Goal: Task Accomplishment & Management: Manage account settings

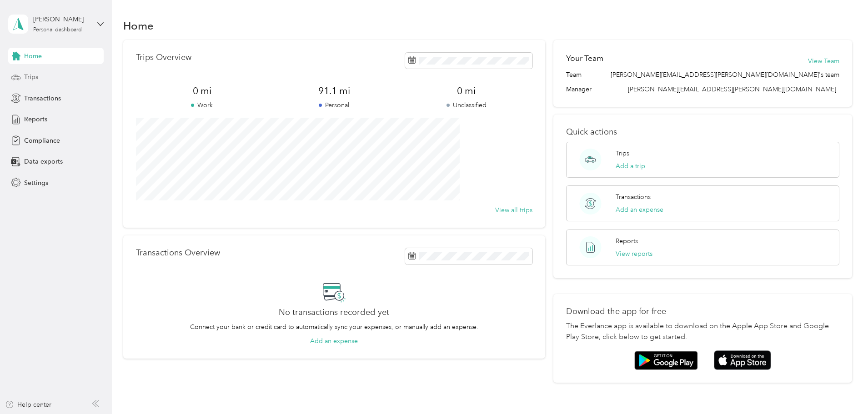
click at [26, 80] on span "Trips" at bounding box center [31, 77] width 14 height 10
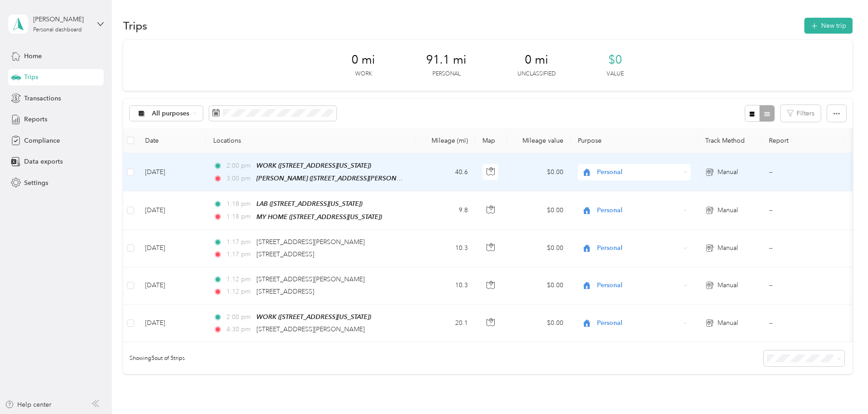
click at [657, 170] on span "Personal" at bounding box center [630, 172] width 99 height 10
click at [663, 188] on span "Option Care Health" at bounding box center [703, 187] width 84 height 10
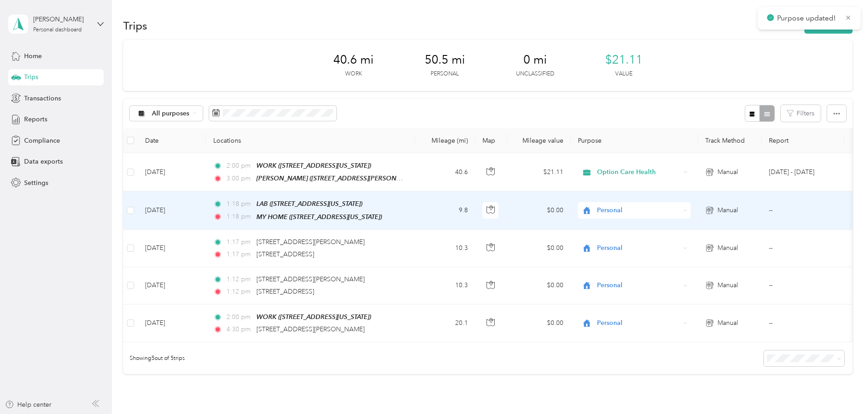
click at [663, 208] on span "Personal" at bounding box center [638, 211] width 83 height 10
click at [665, 223] on span "Option Care Health" at bounding box center [703, 226] width 84 height 10
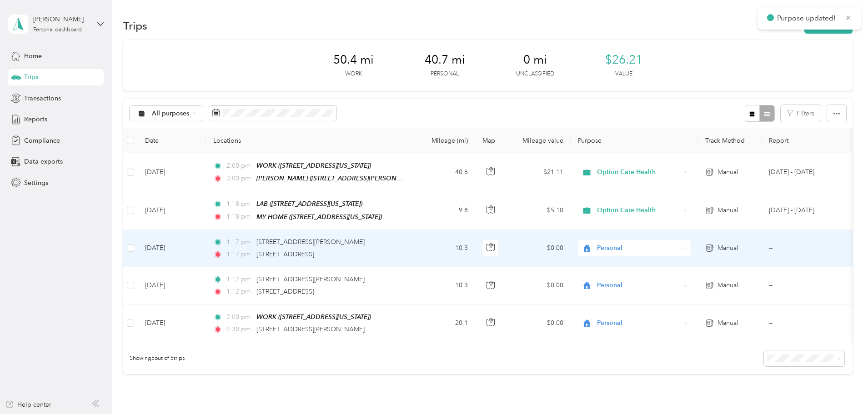
click at [665, 250] on span "Personal" at bounding box center [638, 248] width 83 height 10
click at [670, 262] on span "Option Care Health" at bounding box center [703, 264] width 84 height 10
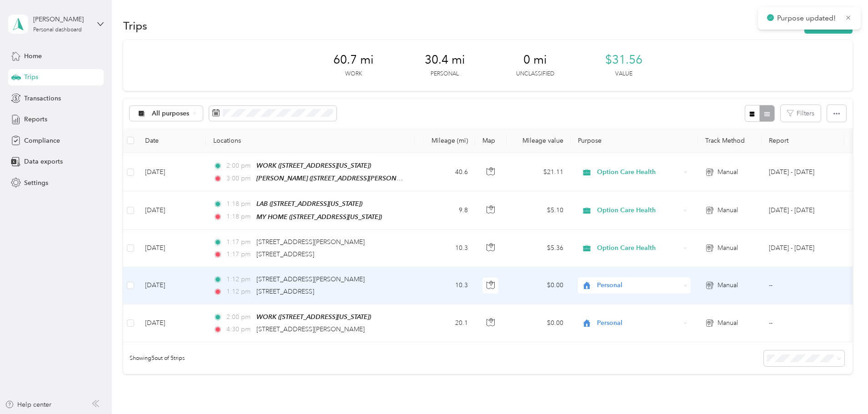
click at [672, 288] on span "Personal" at bounding box center [638, 286] width 83 height 10
click at [673, 299] on span "Option Care Health" at bounding box center [703, 301] width 84 height 10
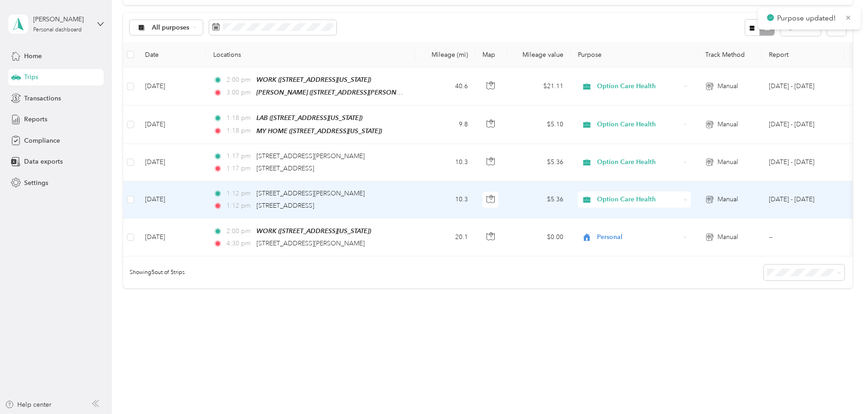
scroll to position [91, 0]
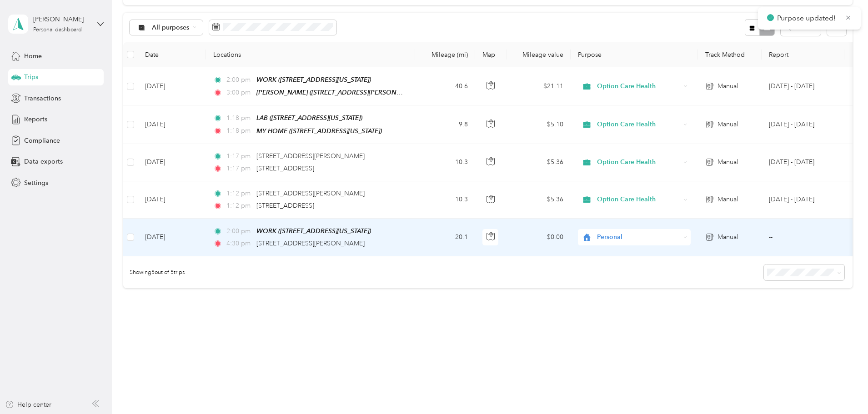
click at [670, 232] on span "Personal" at bounding box center [638, 237] width 83 height 10
click at [668, 247] on span "Option Care Health" at bounding box center [703, 248] width 84 height 10
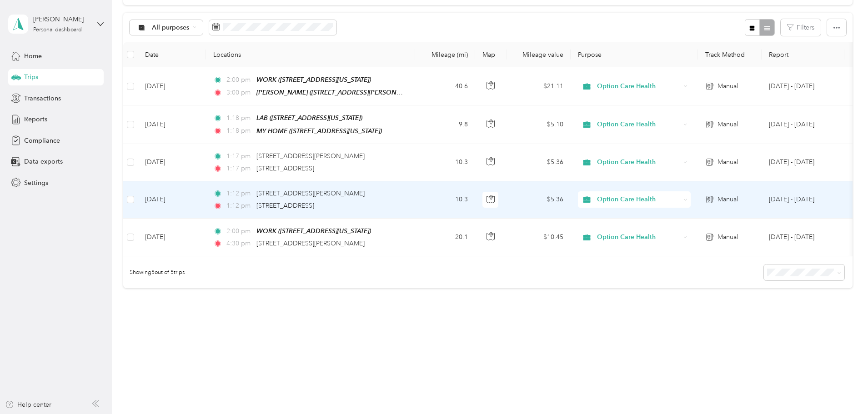
click at [206, 195] on td "[DATE]" at bounding box center [172, 199] width 68 height 37
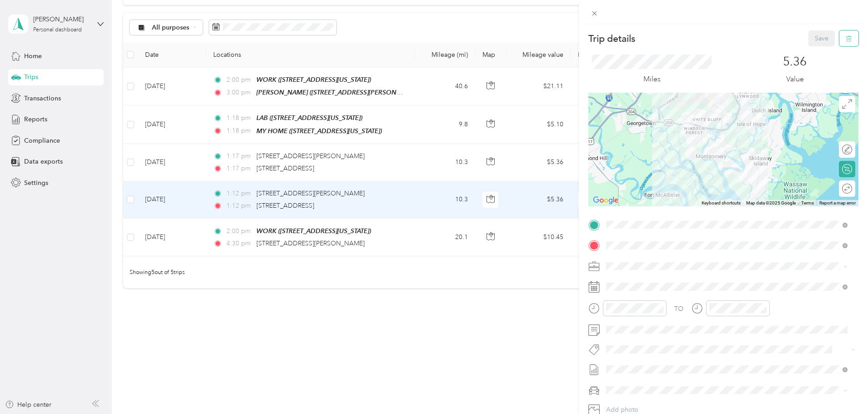
click at [840, 43] on button "button" at bounding box center [849, 38] width 19 height 16
click at [812, 51] on button "Yes" at bounding box center [815, 49] width 18 height 15
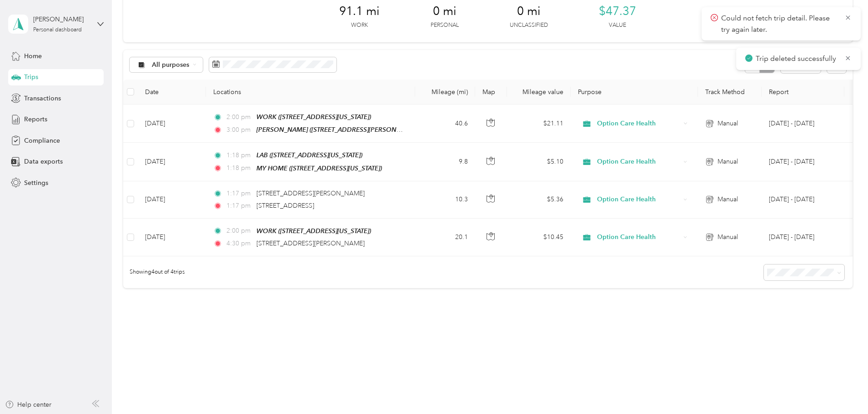
scroll to position [54, 0]
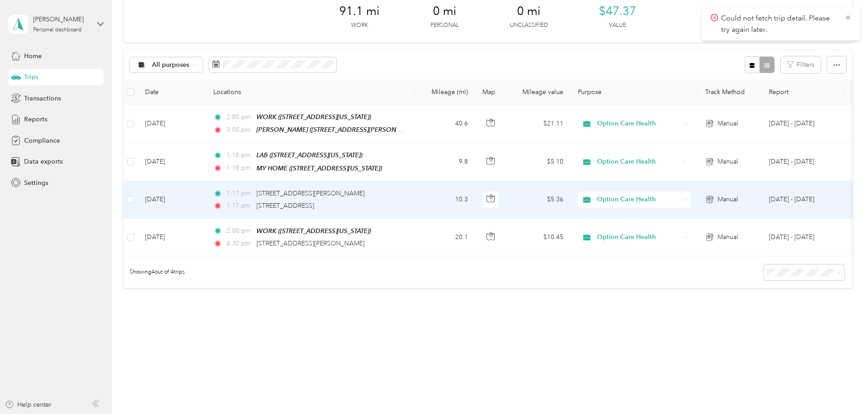
click at [206, 189] on td "[DATE]" at bounding box center [172, 199] width 68 height 37
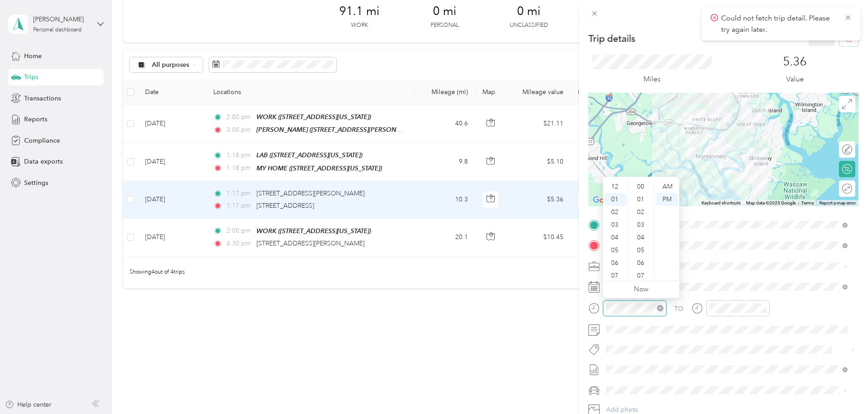
scroll to position [216, 0]
click at [616, 214] on div "03" at bounding box center [616, 213] width 22 height 13
click at [615, 226] on div "04" at bounding box center [616, 225] width 22 height 13
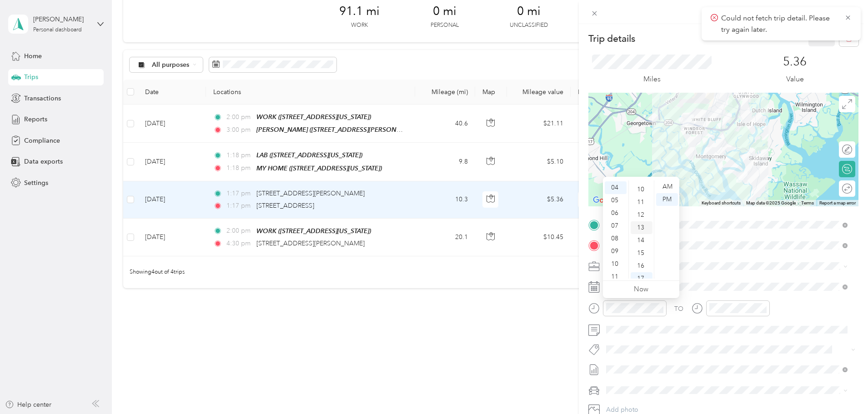
click at [640, 228] on div "13" at bounding box center [642, 228] width 22 height 13
click at [667, 200] on div "PM" at bounding box center [667, 199] width 22 height 13
click at [721, 234] on div "TO Add photo" at bounding box center [724, 328] width 270 height 220
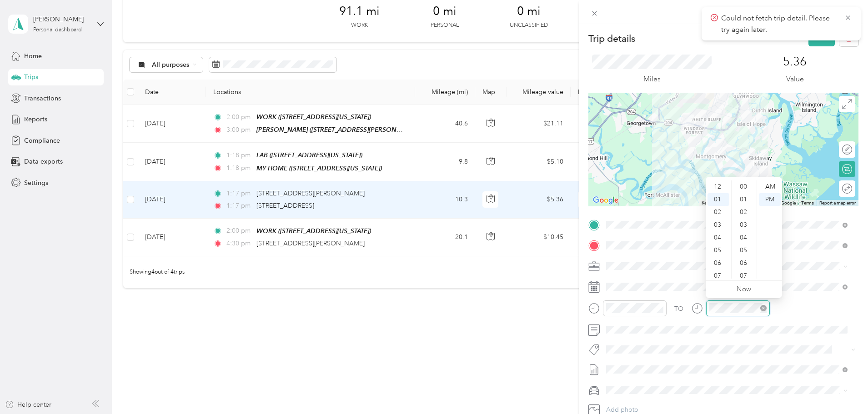
scroll to position [12, 0]
click at [715, 226] on div "04" at bounding box center [719, 226] width 22 height 13
click at [741, 262] on div "30" at bounding box center [745, 261] width 22 height 13
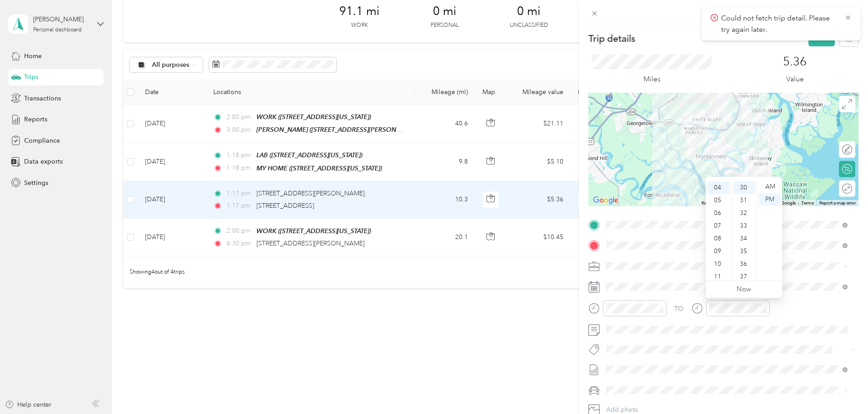
click at [803, 212] on div "Trip details Save This trip cannot be edited because it is either under review,…" at bounding box center [724, 233] width 270 height 407
click at [815, 43] on button "Save" at bounding box center [822, 38] width 26 height 16
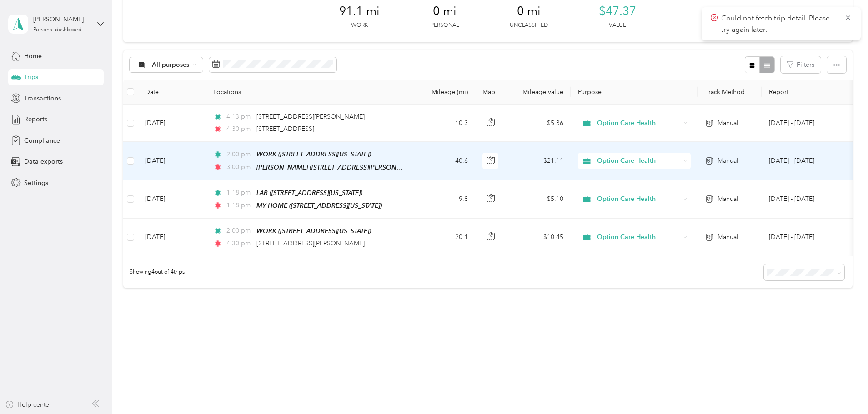
click at [300, 154] on div "2:00 pm WORK ([STREET_ADDRESS][US_STATE]) 3:00 pm [PERSON_NAME] ([STREET_ADDRES…" at bounding box center [308, 160] width 191 height 23
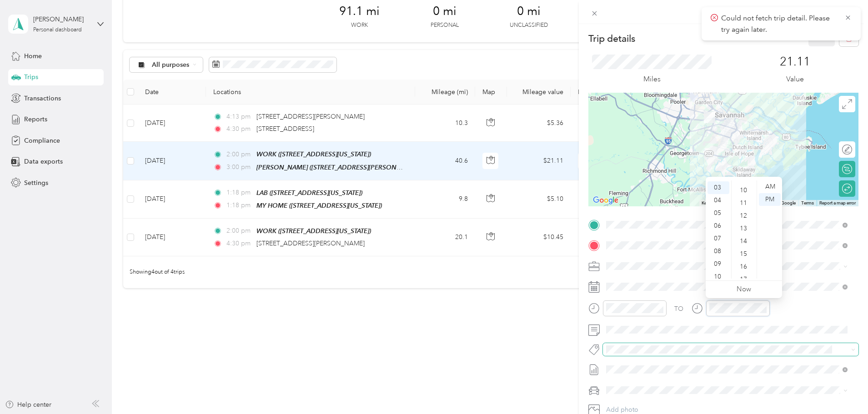
scroll to position [126, 0]
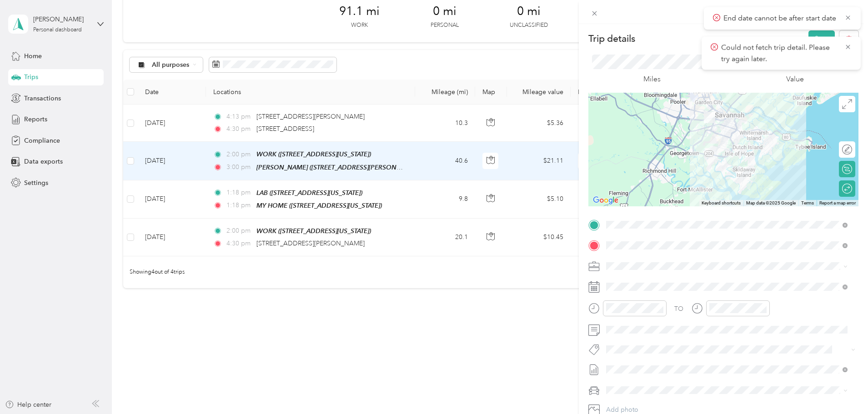
click at [814, 42] on body "End date cannot be after start date Could not fetch trip detail. Please try aga…" at bounding box center [432, 207] width 864 height 414
click at [811, 31] on button "Save" at bounding box center [822, 38] width 26 height 16
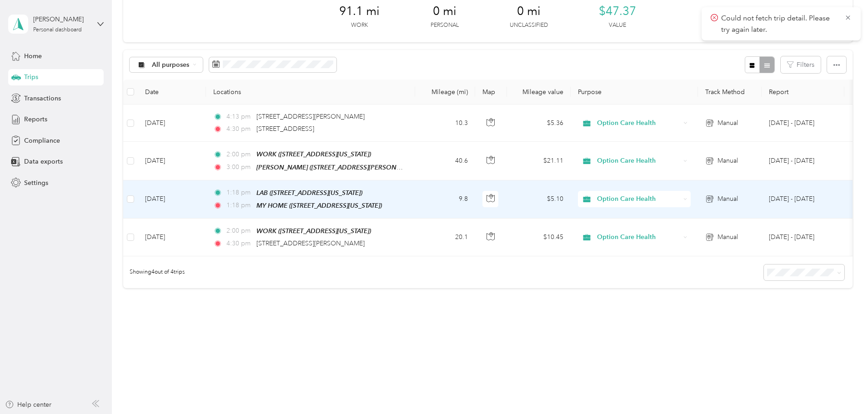
click at [252, 190] on span "1:18 pm" at bounding box center [240, 193] width 26 height 10
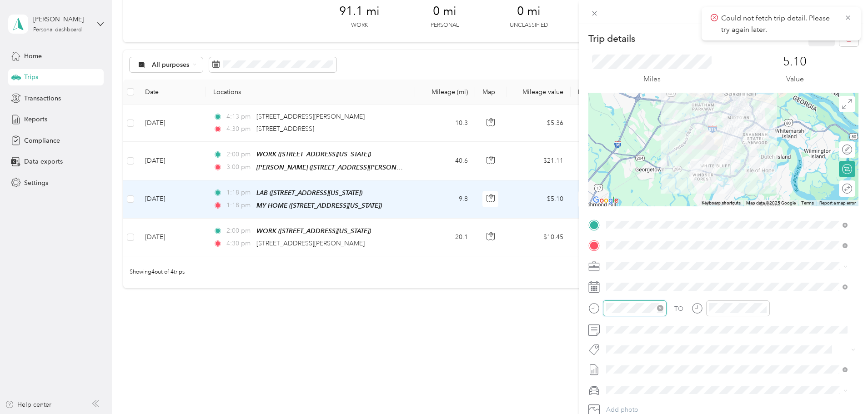
scroll to position [228, 0]
click at [614, 223] on div "04" at bounding box center [616, 226] width 22 height 13
click at [638, 250] on div "30" at bounding box center [642, 248] width 22 height 13
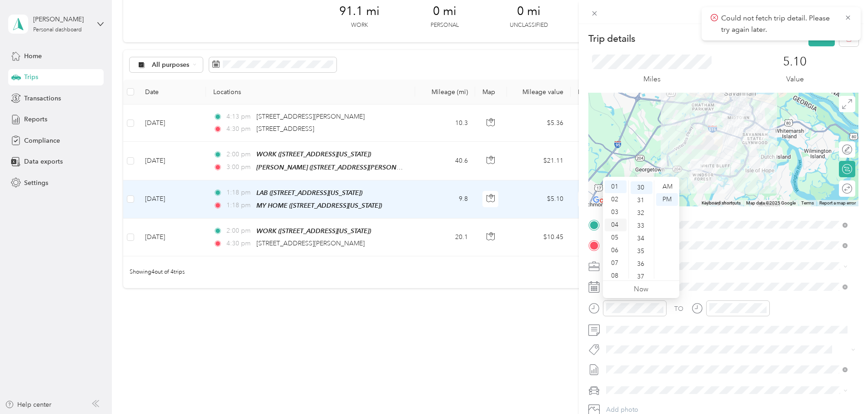
click at [614, 227] on div "04" at bounding box center [616, 225] width 22 height 13
click at [638, 216] on div "32" at bounding box center [642, 213] width 22 height 13
click at [696, 292] on span at bounding box center [731, 287] width 256 height 15
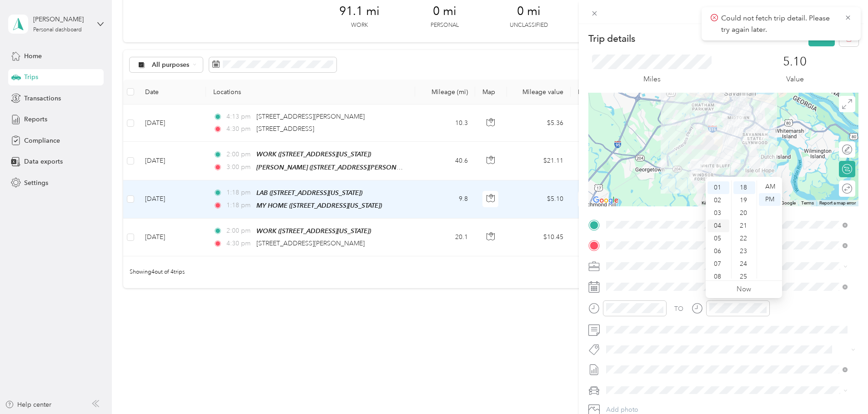
click at [716, 225] on div "04" at bounding box center [719, 226] width 22 height 13
click at [745, 256] on div "45" at bounding box center [745, 258] width 22 height 13
click at [814, 41] on button "Save" at bounding box center [822, 38] width 26 height 16
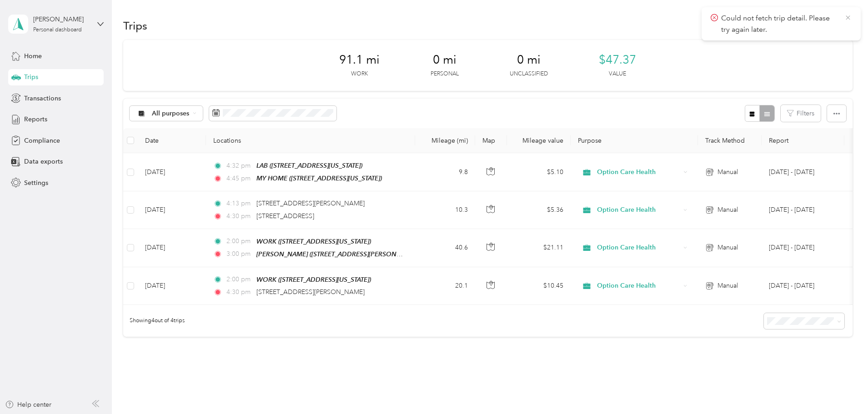
click at [847, 20] on icon at bounding box center [848, 17] width 4 height 4
click at [805, 23] on button "New trip" at bounding box center [829, 26] width 48 height 16
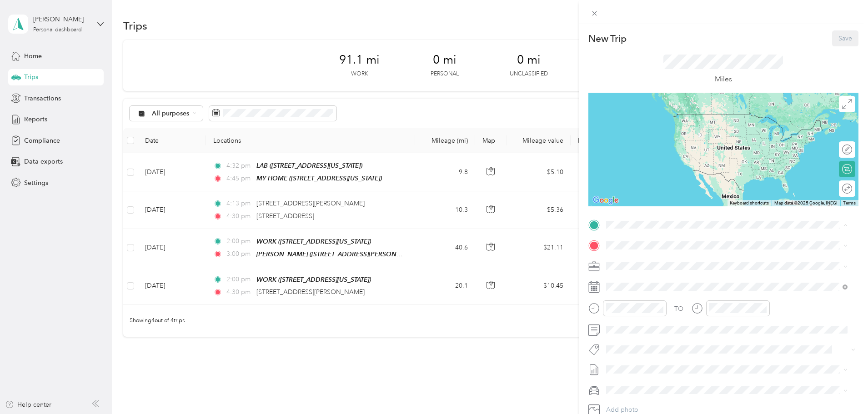
click at [641, 304] on div "[PERSON_NAME] [STREET_ADDRESS][PERSON_NAME][PERSON_NAME][US_STATE]" at bounding box center [693, 295] width 141 height 19
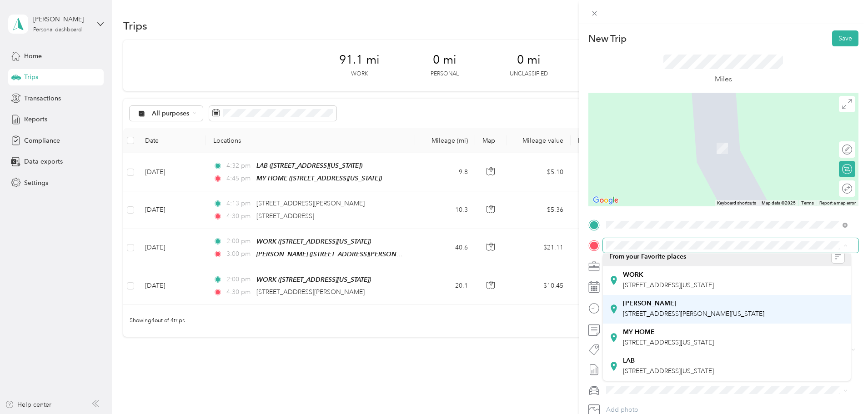
scroll to position [25, 0]
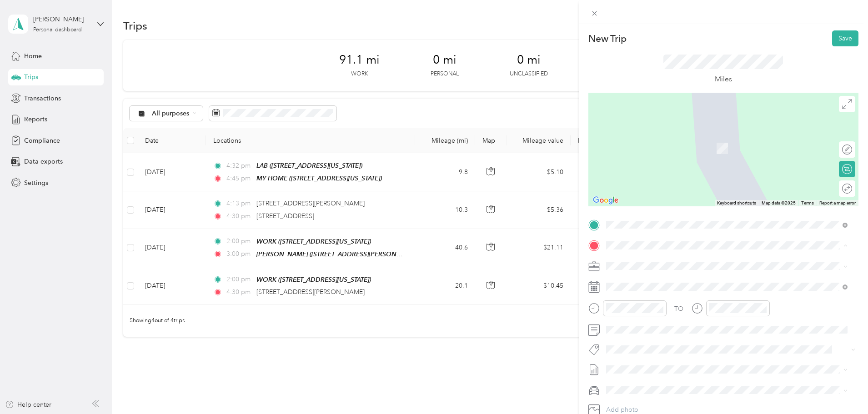
click at [660, 366] on div "LAB [STREET_ADDRESS][US_STATE]" at bounding box center [668, 366] width 91 height 19
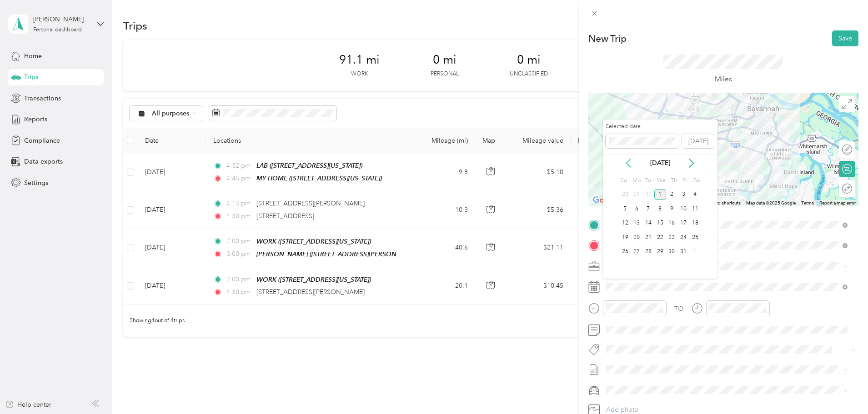
click at [629, 161] on icon at bounding box center [628, 163] width 5 height 8
click at [649, 197] on div "2" at bounding box center [649, 194] width 12 height 11
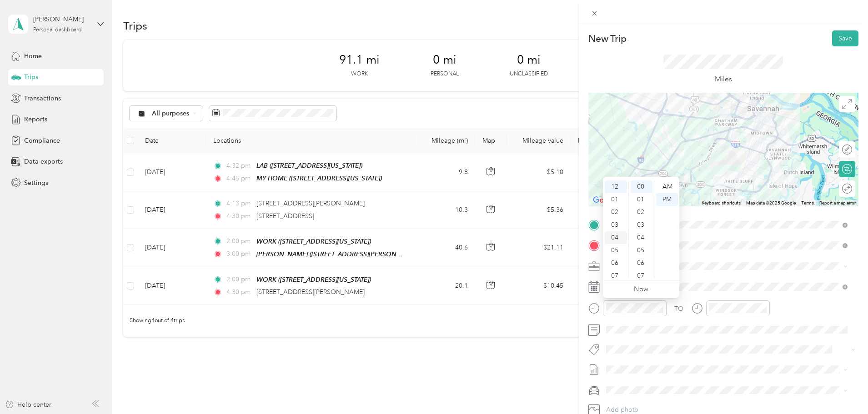
click at [616, 237] on div "04" at bounding box center [616, 238] width 22 height 13
click at [642, 216] on div "31" at bounding box center [642, 218] width 22 height 13
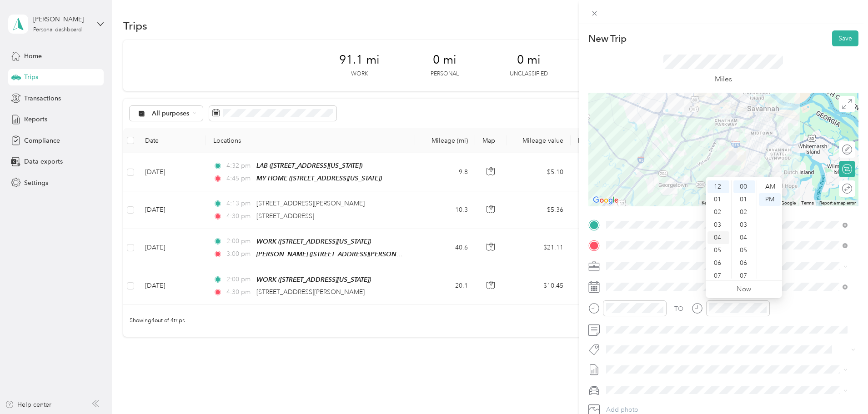
click at [715, 237] on div "04" at bounding box center [719, 238] width 22 height 13
click at [743, 261] on div "45" at bounding box center [745, 259] width 22 height 13
click at [834, 38] on button "Save" at bounding box center [845, 38] width 26 height 16
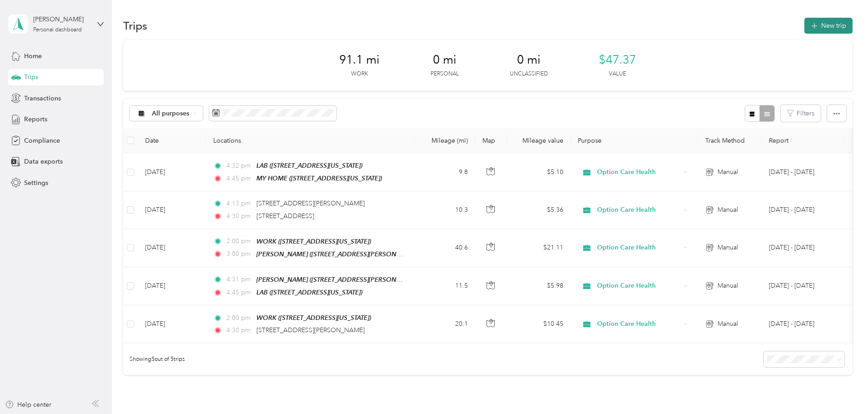
click at [805, 28] on button "New trip" at bounding box center [829, 26] width 48 height 16
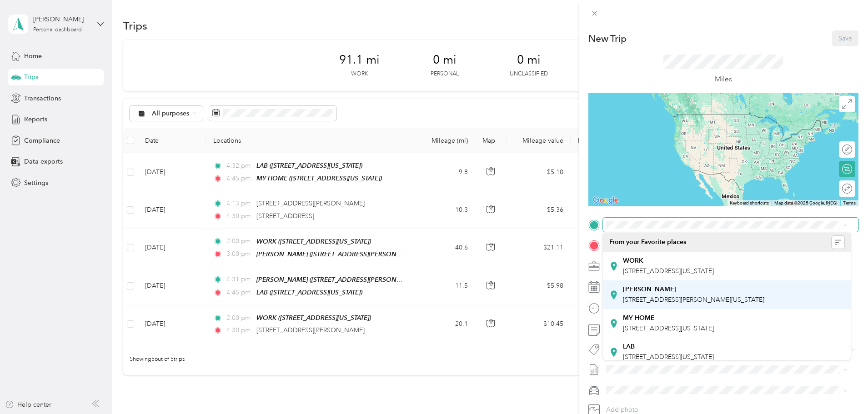
scroll to position [25, 0]
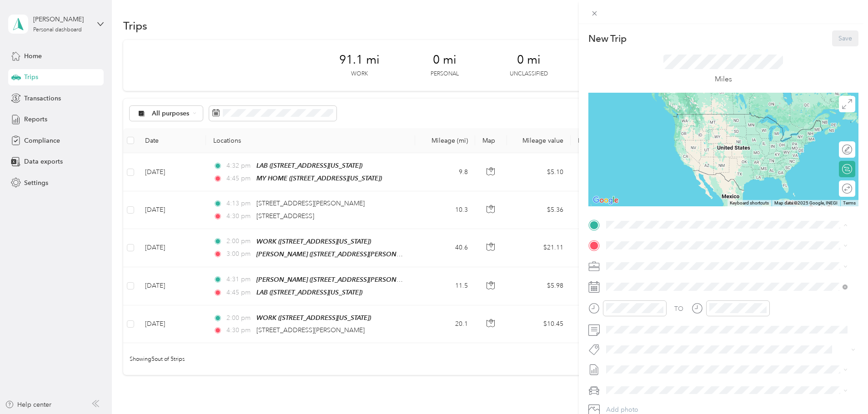
click at [677, 346] on div "LAB [STREET_ADDRESS][US_STATE]" at bounding box center [668, 346] width 91 height 19
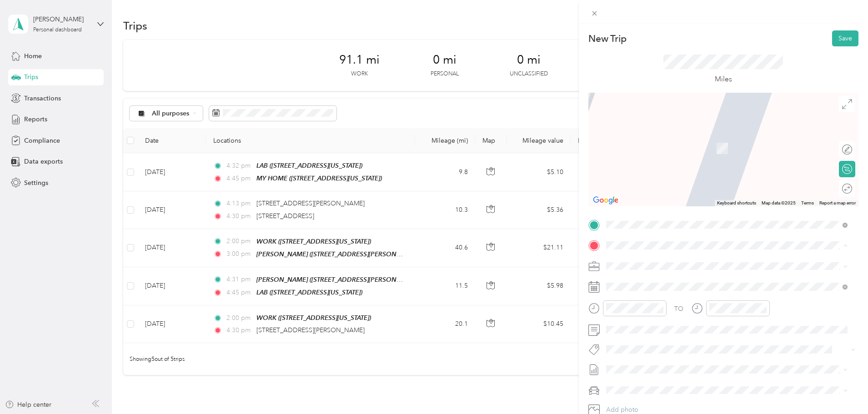
click at [647, 348] on div "MY HOME [STREET_ADDRESS][US_STATE]" at bounding box center [668, 344] width 91 height 19
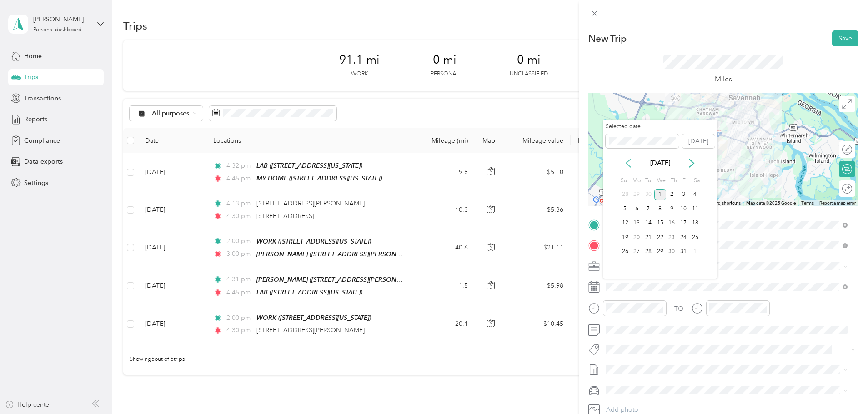
click at [628, 159] on icon at bounding box center [628, 163] width 9 height 9
click at [650, 196] on div "2" at bounding box center [649, 194] width 12 height 11
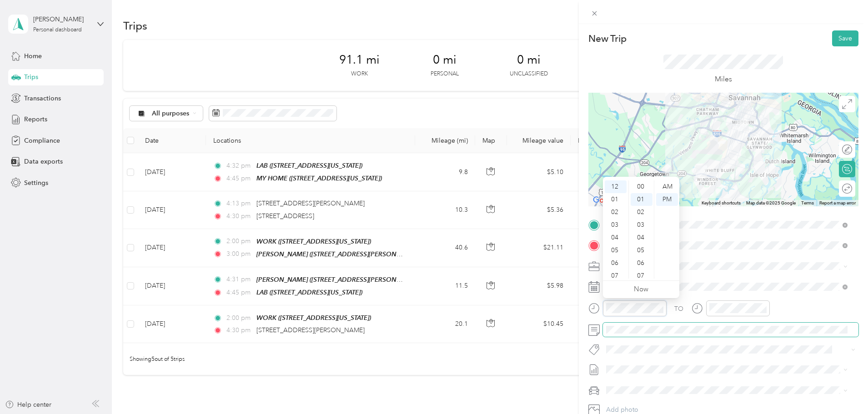
scroll to position [12, 0]
click at [615, 237] on div "04" at bounding box center [616, 238] width 22 height 13
click at [643, 261] on div "46" at bounding box center [642, 259] width 22 height 13
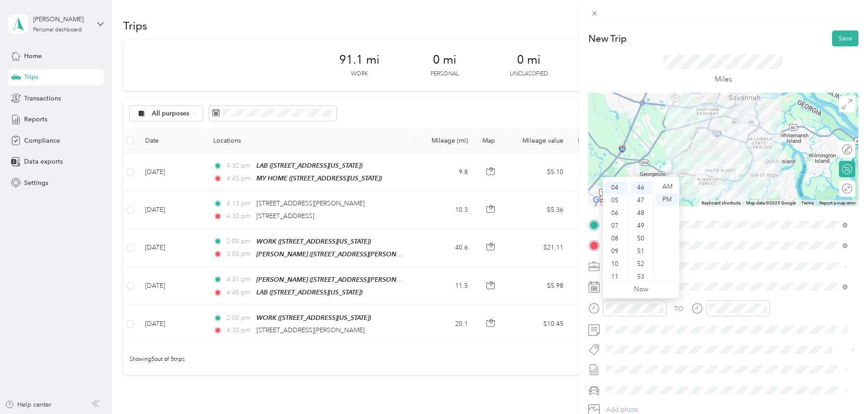
click at [662, 287] on ul "Now" at bounding box center [641, 289] width 76 height 17
click at [693, 275] on div "TO Add photo" at bounding box center [724, 328] width 270 height 220
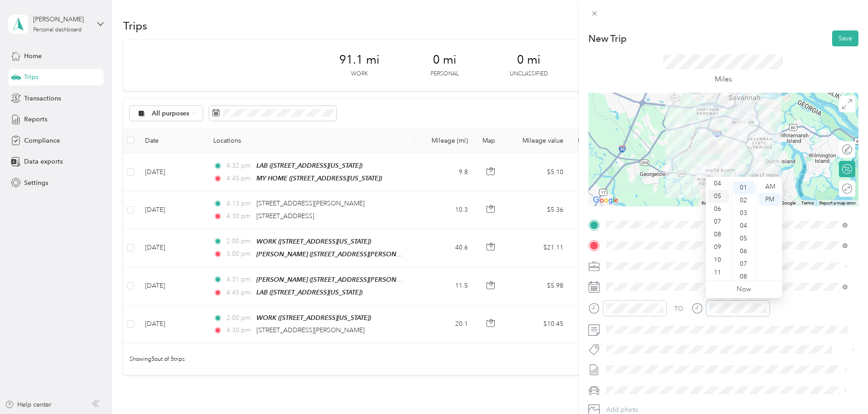
scroll to position [55, 0]
click at [718, 197] on div "05" at bounding box center [719, 196] width 22 height 13
click at [745, 258] on div "10" at bounding box center [745, 256] width 22 height 13
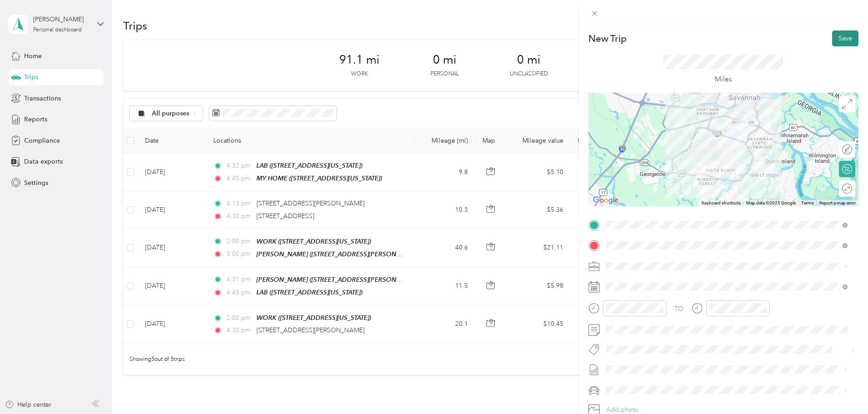
click at [837, 40] on button "Save" at bounding box center [845, 38] width 26 height 16
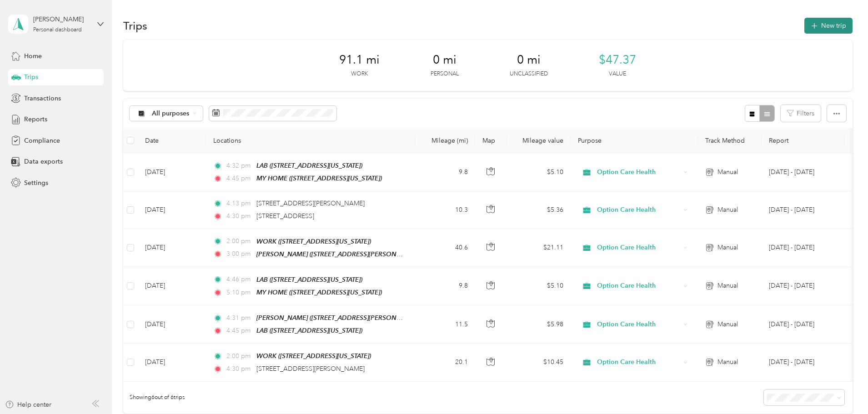
click at [805, 26] on button "New trip" at bounding box center [829, 26] width 48 height 16
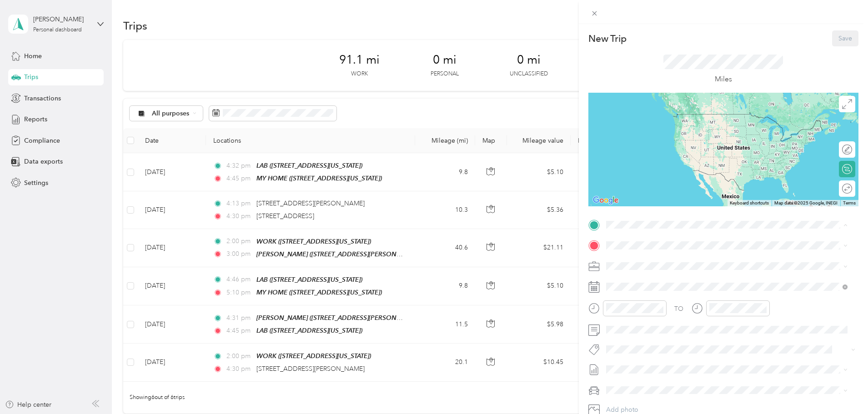
click at [643, 266] on div "WORK [STREET_ADDRESS][US_STATE]" at bounding box center [668, 266] width 91 height 19
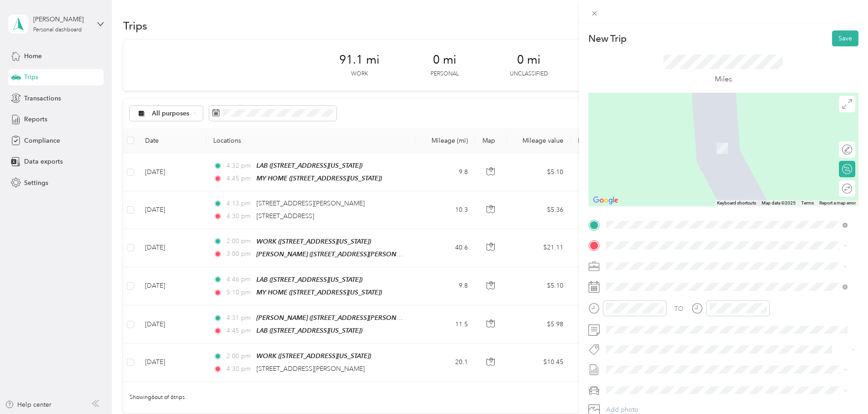
click at [649, 324] on span "[STREET_ADDRESS][PERSON_NAME][US_STATE]" at bounding box center [693, 321] width 141 height 8
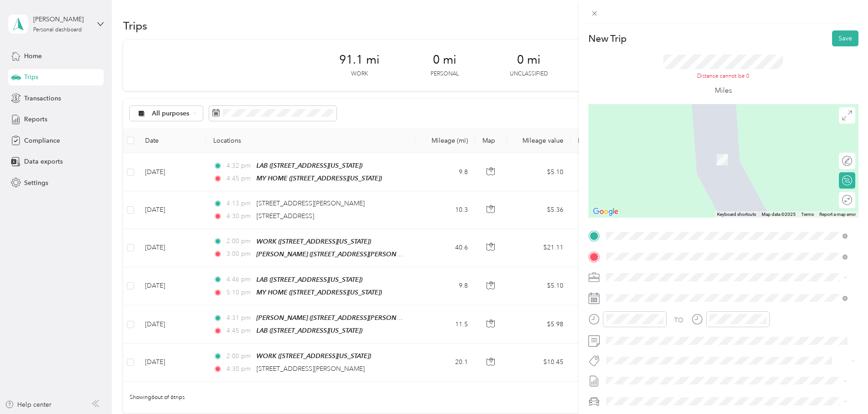
scroll to position [45, 0]
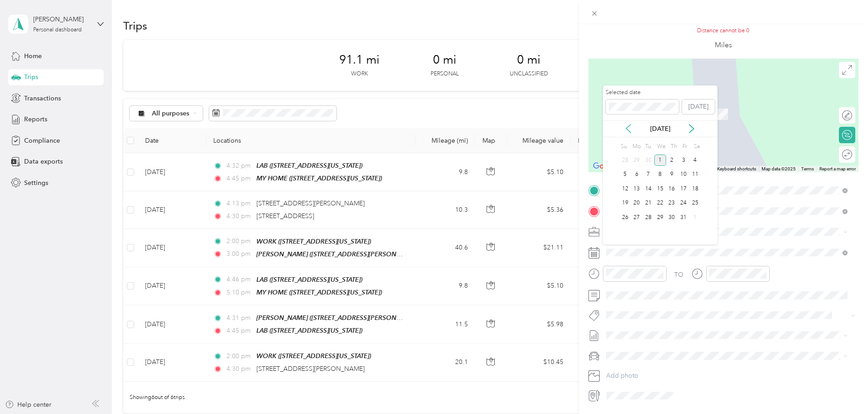
click at [627, 128] on icon at bounding box center [628, 129] width 5 height 8
click at [647, 176] on div "9" at bounding box center [649, 174] width 12 height 11
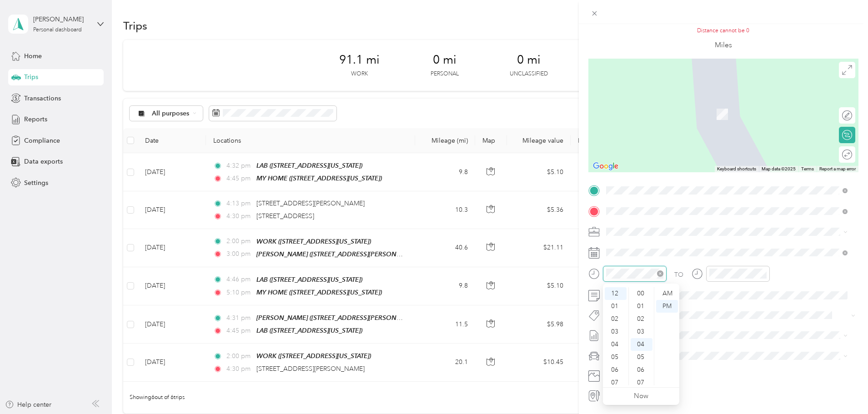
scroll to position [50, 0]
click at [618, 331] on div "03" at bounding box center [616, 332] width 22 height 13
click at [639, 305] on div "05" at bounding box center [642, 307] width 22 height 13
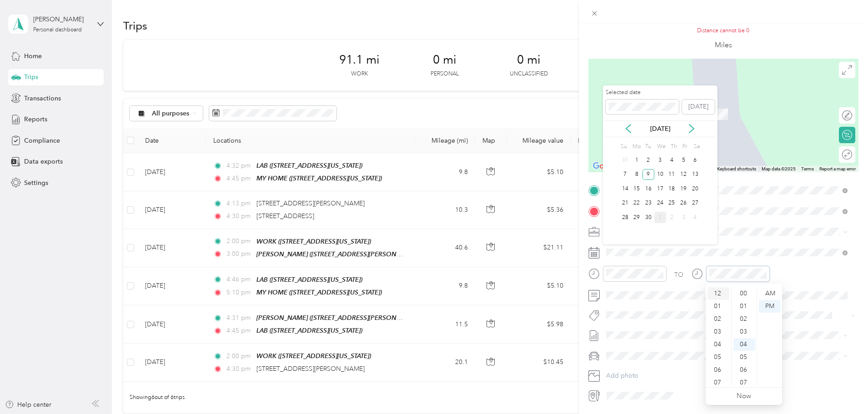
scroll to position [50, 0]
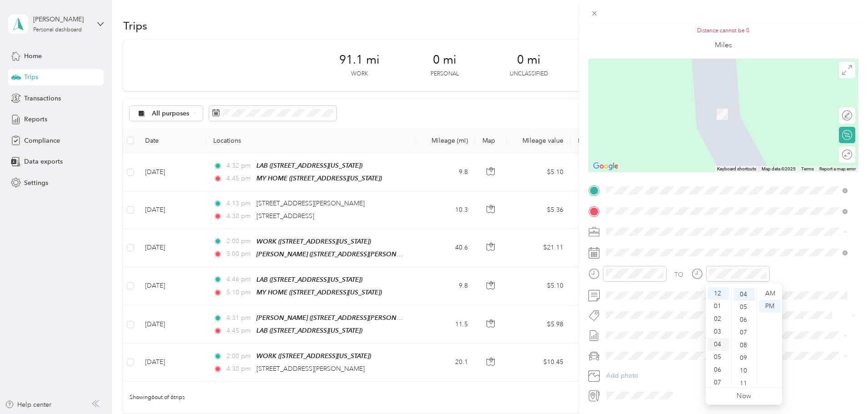
click at [719, 342] on div "04" at bounding box center [719, 344] width 22 height 13
click at [745, 370] on div "10" at bounding box center [745, 371] width 22 height 13
click at [655, 249] on span "Option Care Health" at bounding box center [638, 248] width 56 height 8
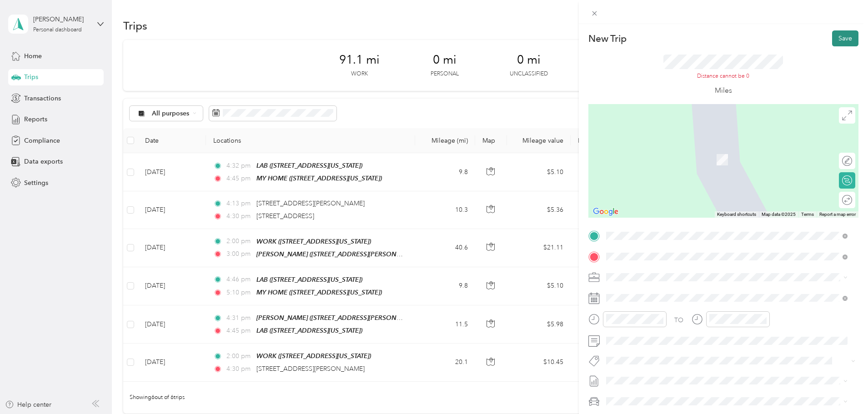
click at [837, 42] on button "Save" at bounding box center [845, 38] width 26 height 16
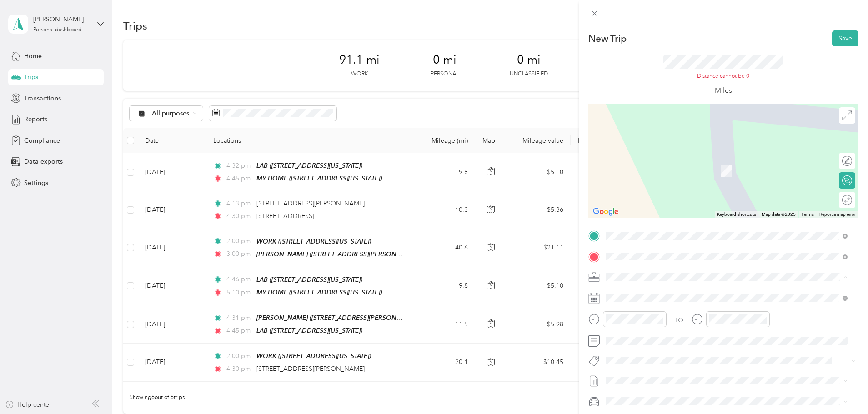
click at [660, 292] on span "Option Care Health" at bounding box center [638, 294] width 56 height 8
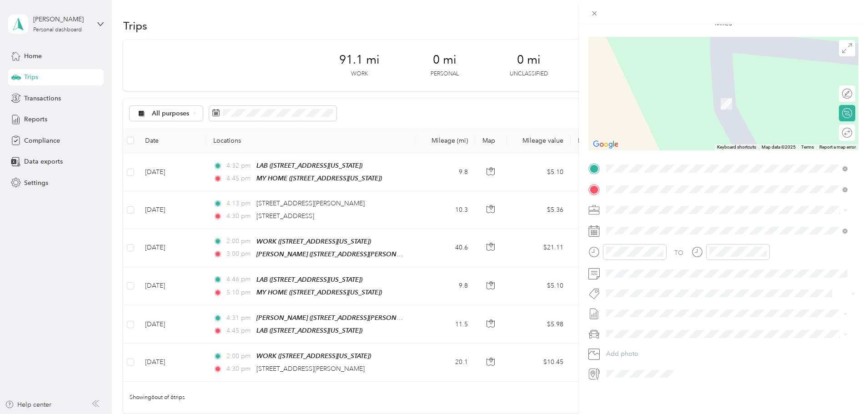
click at [718, 397] on div "New Trip Save This trip cannot be edited because it is either under review, app…" at bounding box center [723, 231] width 289 height 414
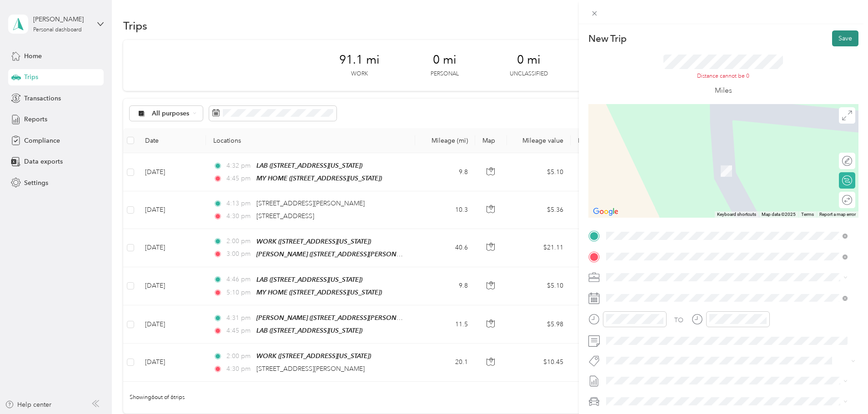
click at [835, 38] on button "Save" at bounding box center [845, 38] width 26 height 16
click at [726, 179] on div at bounding box center [724, 161] width 270 height 114
click at [721, 174] on img at bounding box center [726, 171] width 11 height 11
click at [634, 275] on div "WORK [STREET_ADDRESS][US_STATE]" at bounding box center [668, 272] width 91 height 19
click at [641, 332] on div "[PERSON_NAME] [STREET_ADDRESS][PERSON_NAME][PERSON_NAME][US_STATE]" at bounding box center [693, 322] width 141 height 19
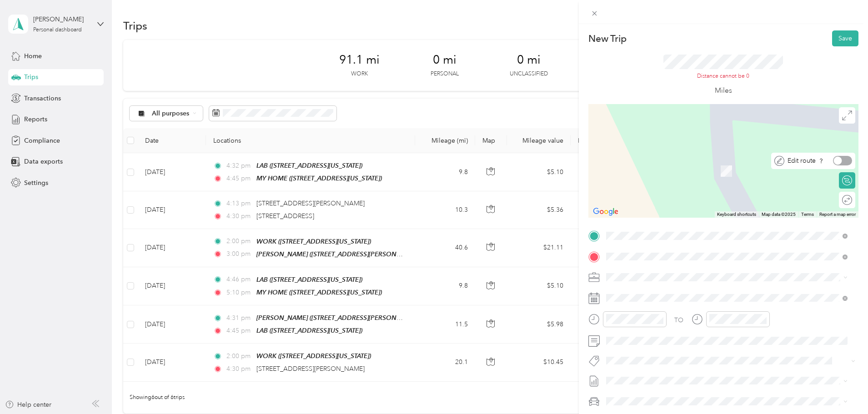
click at [836, 163] on div at bounding box center [842, 161] width 19 height 10
click at [834, 199] on div at bounding box center [838, 200] width 8 height 8
click at [747, 197] on div at bounding box center [724, 161] width 270 height 114
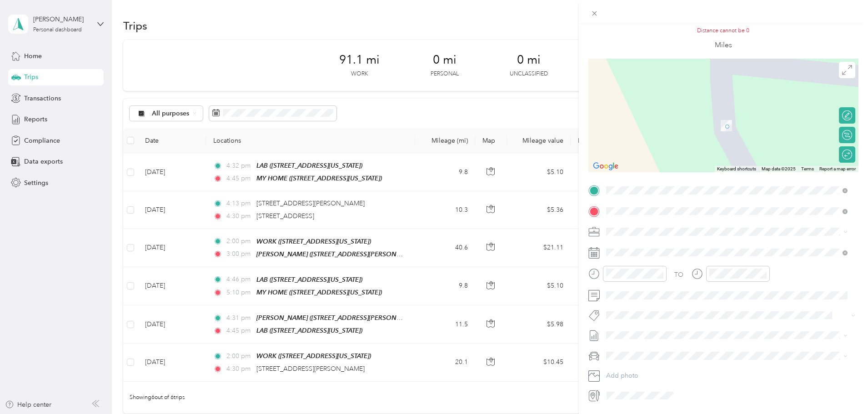
click at [664, 369] on span "MY PERSONAL VEHICLE" at bounding box center [645, 372] width 71 height 8
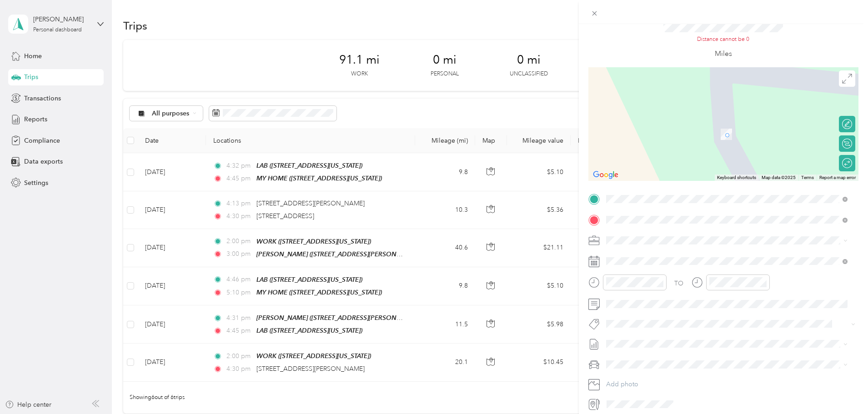
scroll to position [0, 0]
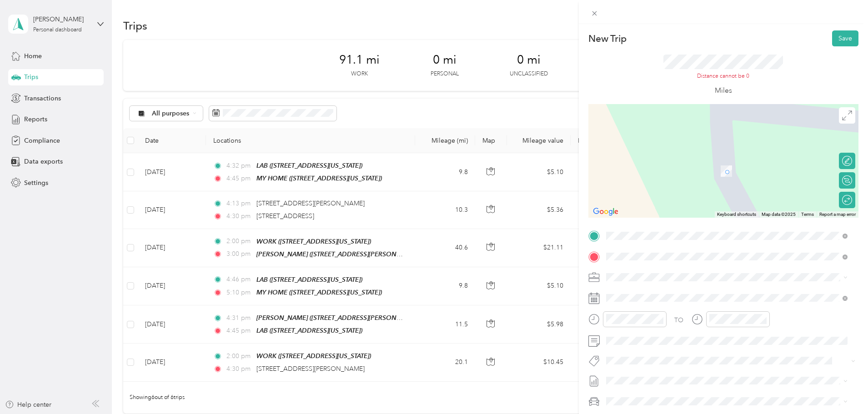
click at [594, 235] on icon at bounding box center [594, 236] width 8 height 8
click at [595, 15] on icon at bounding box center [595, 14] width 8 height 8
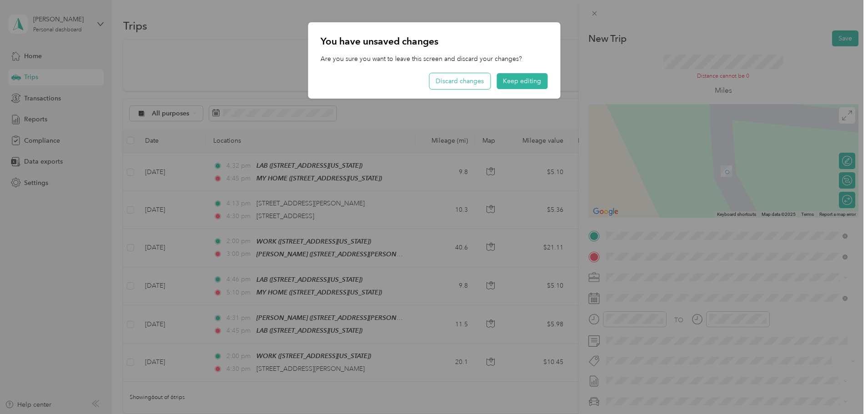
click at [474, 84] on button "Discard changes" at bounding box center [459, 81] width 61 height 16
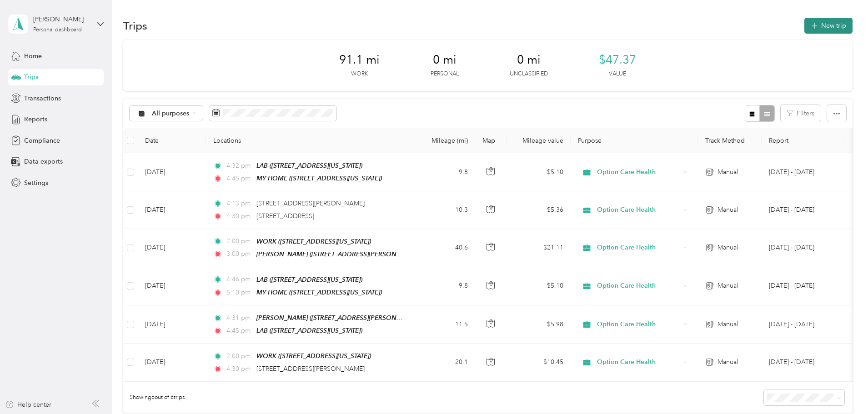
click at [805, 23] on button "New trip" at bounding box center [829, 26] width 48 height 16
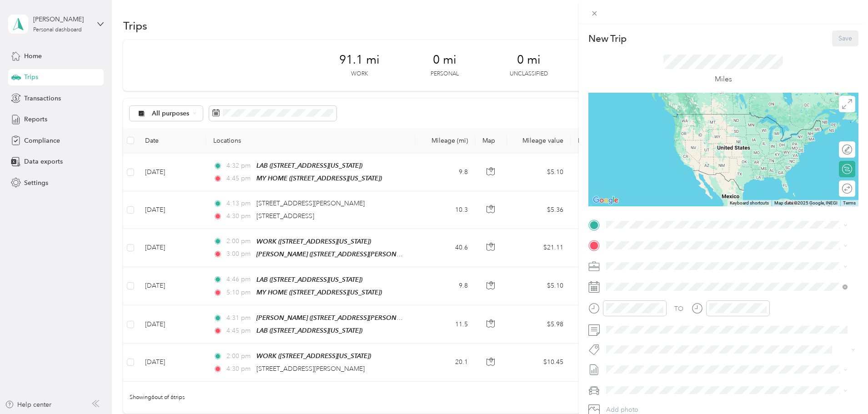
click at [638, 267] on div "WORK [STREET_ADDRESS][US_STATE]" at bounding box center [668, 266] width 91 height 19
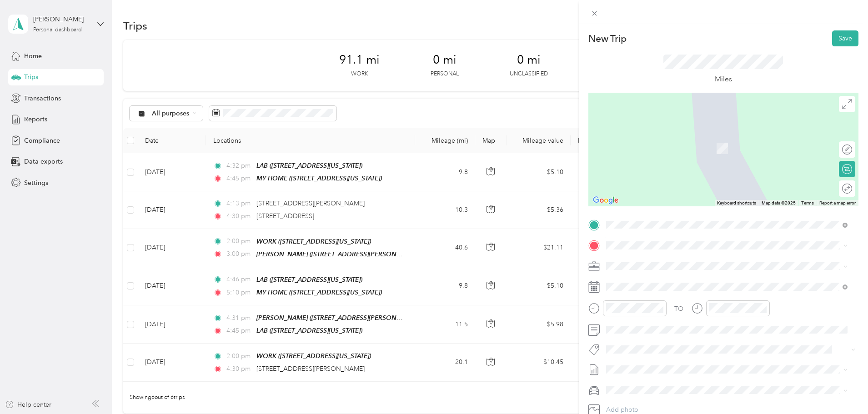
click at [633, 323] on div "[PERSON_NAME] [STREET_ADDRESS][PERSON_NAME][PERSON_NAME][US_STATE]" at bounding box center [693, 314] width 141 height 19
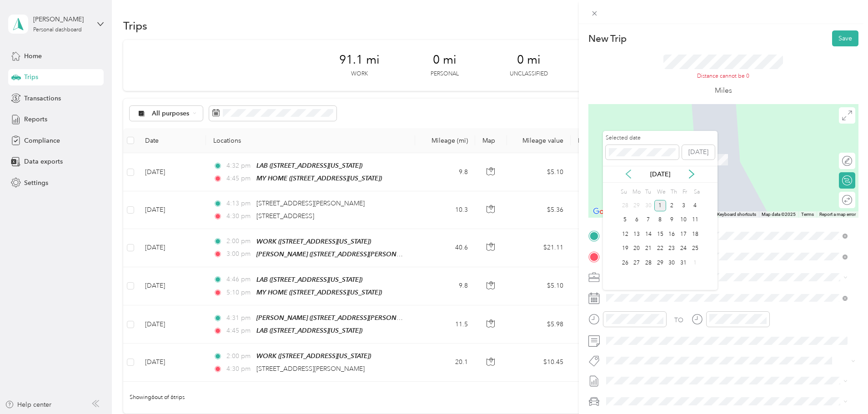
click at [630, 174] on icon at bounding box center [628, 174] width 9 height 9
click at [650, 219] on div "9" at bounding box center [649, 220] width 12 height 11
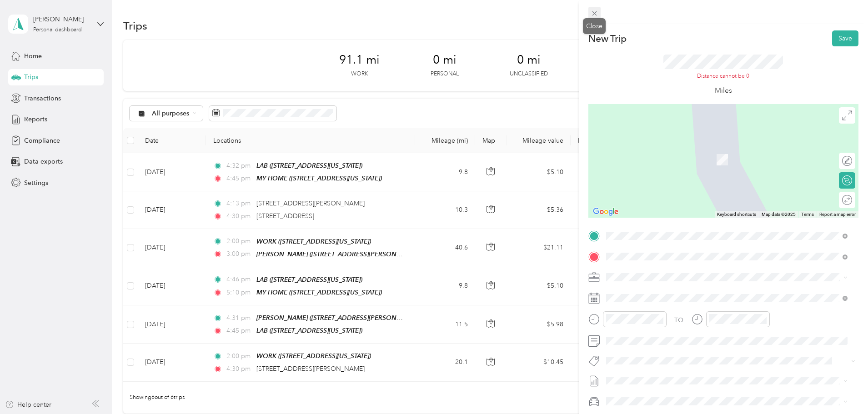
click at [595, 13] on icon at bounding box center [595, 14] width 8 height 8
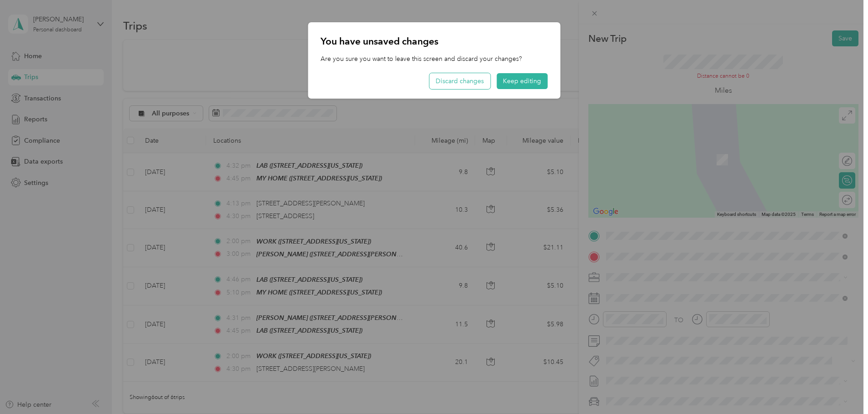
click at [466, 84] on button "Discard changes" at bounding box center [459, 81] width 61 height 16
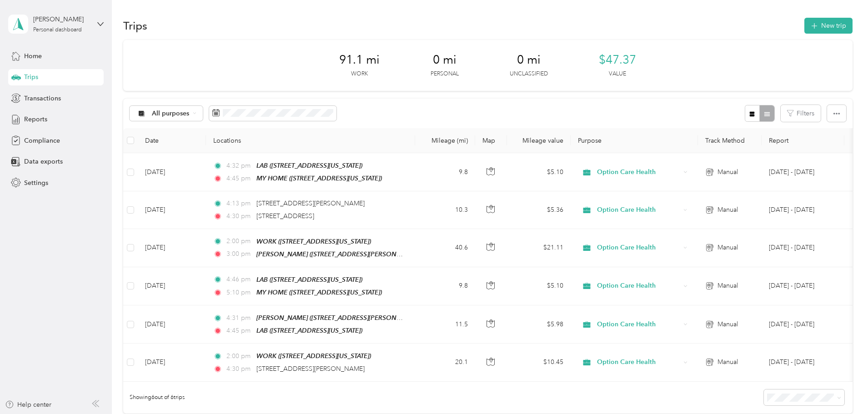
click at [411, 111] on div "All purposes Filters" at bounding box center [488, 114] width 730 height 30
click at [31, 55] on span "Home" at bounding box center [33, 56] width 18 height 10
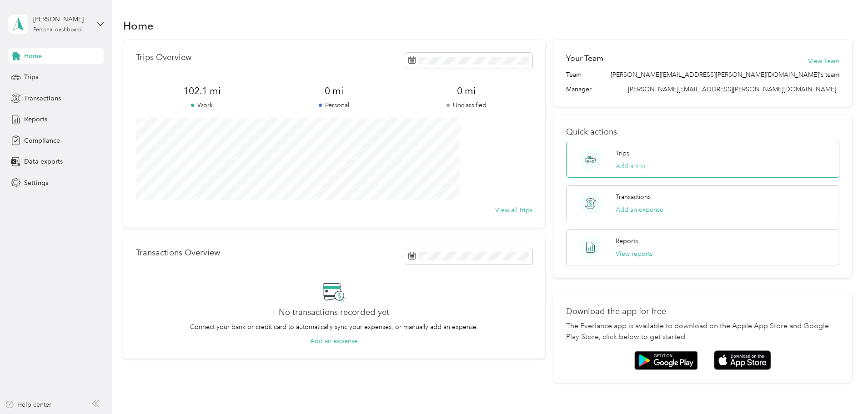
click at [625, 166] on button "Add a trip" at bounding box center [631, 166] width 30 height 10
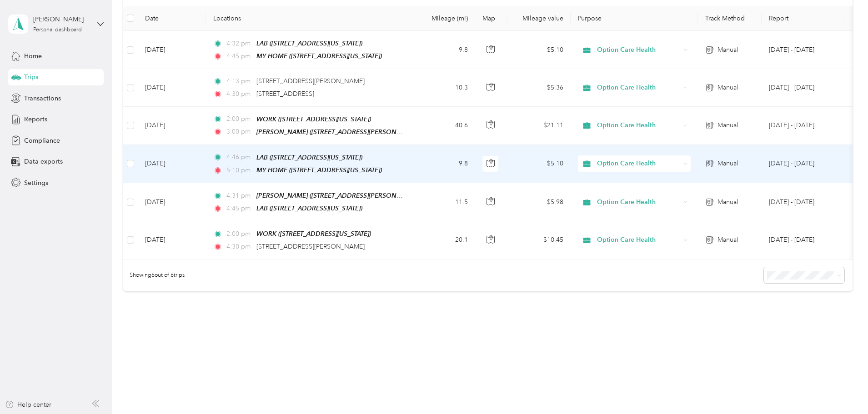
scroll to position [129, 0]
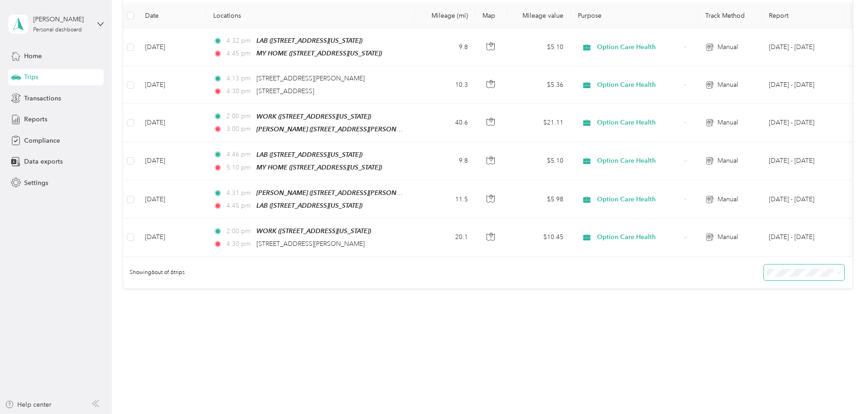
click at [837, 273] on icon at bounding box center [839, 273] width 4 height 4
click at [736, 304] on span "50 per load" at bounding box center [724, 306] width 34 height 8
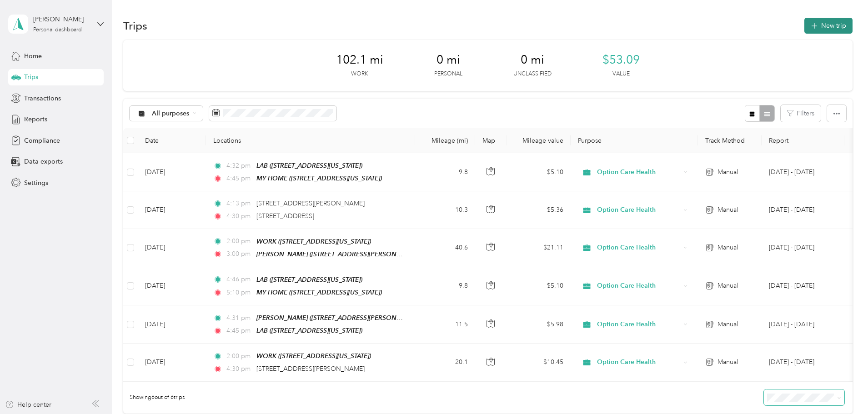
click at [805, 25] on button "New trip" at bounding box center [829, 26] width 48 height 16
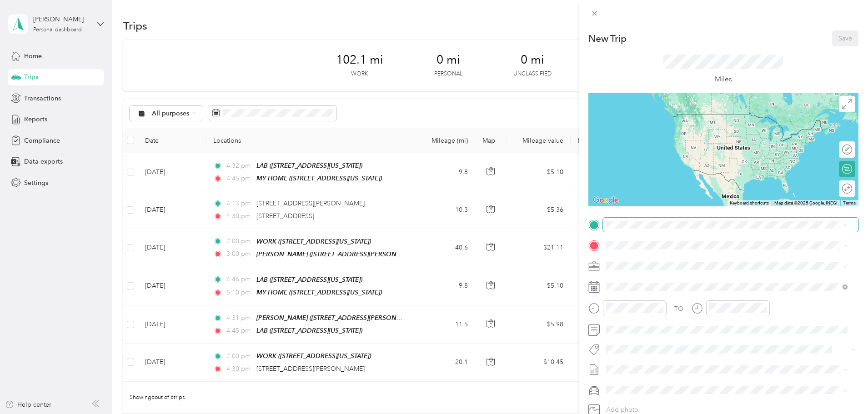
click at [625, 229] on span at bounding box center [731, 225] width 256 height 15
click at [634, 271] on div "WORK [STREET_ADDRESS][US_STATE]" at bounding box center [668, 263] width 91 height 19
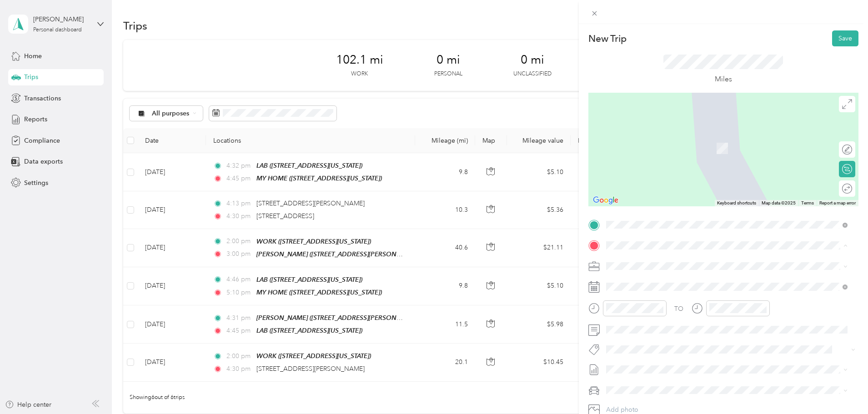
click at [639, 325] on div "[PERSON_NAME] [STREET_ADDRESS][PERSON_NAME][PERSON_NAME][US_STATE]" at bounding box center [693, 315] width 141 height 19
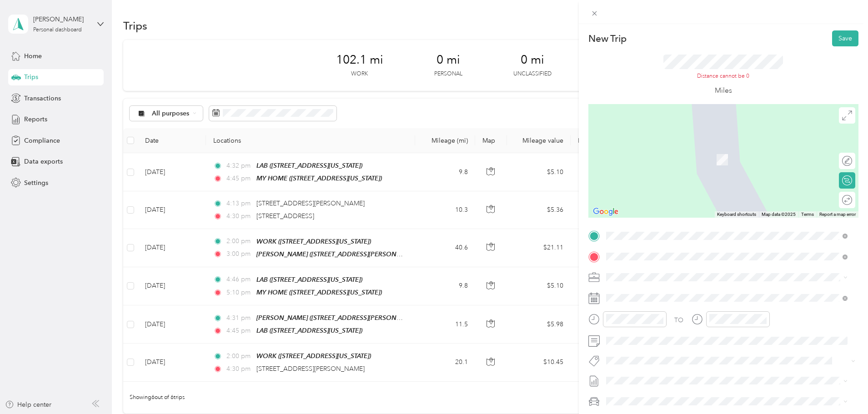
click at [721, 159] on img at bounding box center [722, 159] width 11 height 11
click at [726, 71] on div "Distance cannot be 0" at bounding box center [724, 68] width 120 height 26
click at [657, 346] on span "[STREET_ADDRESS][US_STATE]" at bounding box center [668, 342] width 91 height 8
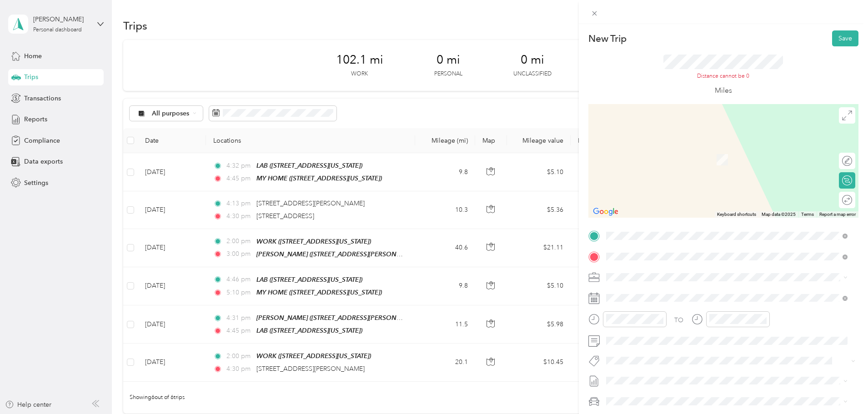
click at [642, 300] on span "[STREET_ADDRESS][PERSON_NAME][US_STATE]" at bounding box center [693, 303] width 141 height 8
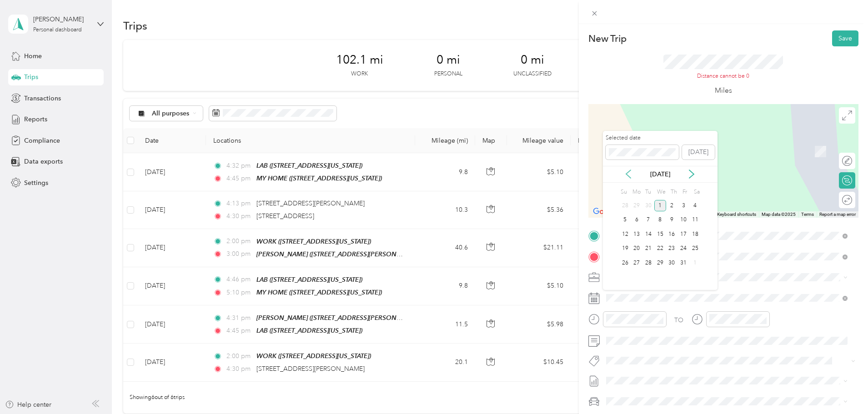
click at [626, 171] on icon at bounding box center [628, 174] width 9 height 9
click at [648, 219] on div "9" at bounding box center [649, 220] width 12 height 11
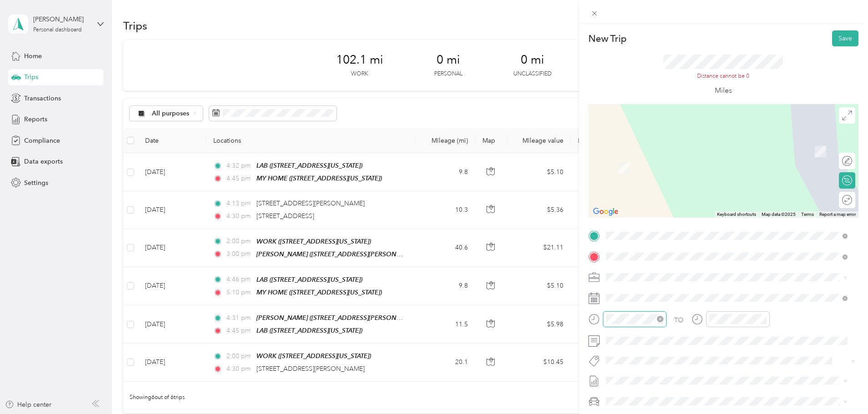
scroll to position [101, 0]
click at [614, 233] on div "03" at bounding box center [616, 236] width 22 height 13
click at [640, 197] on div "00" at bounding box center [642, 198] width 22 height 13
click at [672, 208] on div "PM" at bounding box center [667, 210] width 22 height 13
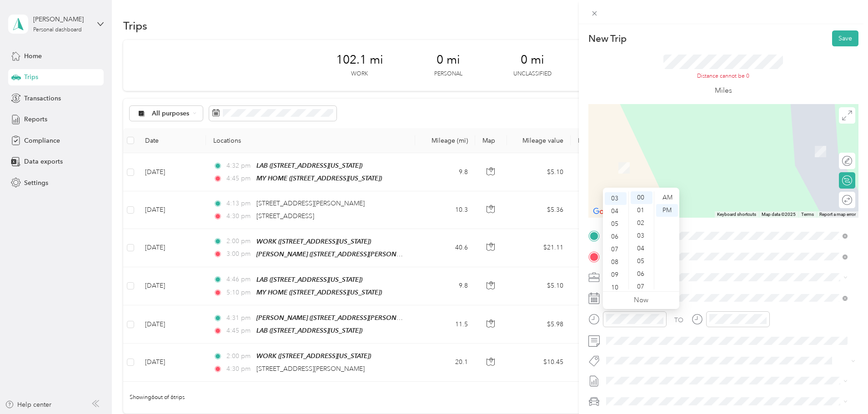
click at [701, 227] on div "New Trip Save This trip cannot be edited because it is either under review, app…" at bounding box center [724, 239] width 270 height 418
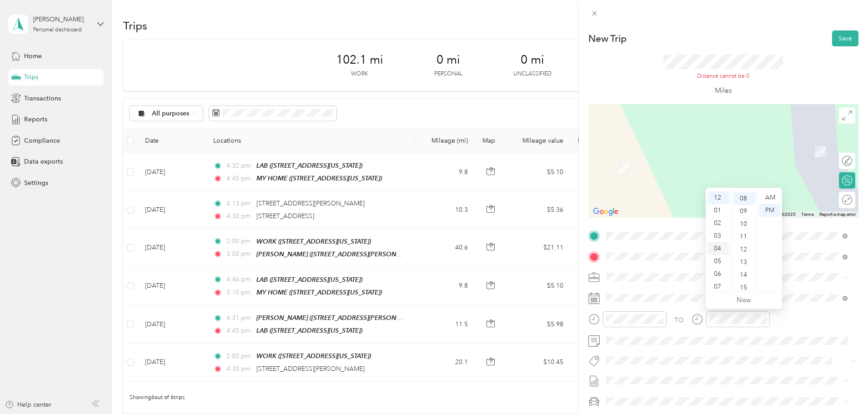
click at [715, 248] on div "04" at bounding box center [719, 248] width 22 height 13
click at [743, 224] on div "10" at bounding box center [745, 224] width 22 height 13
click at [756, 337] on span at bounding box center [731, 341] width 256 height 15
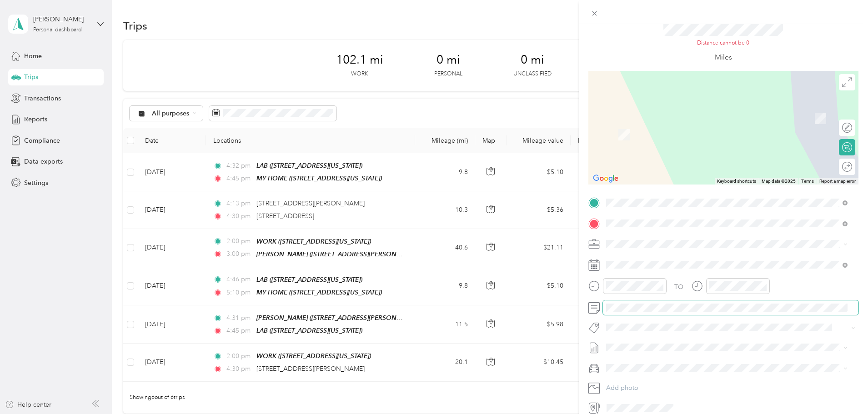
scroll to position [75, 0]
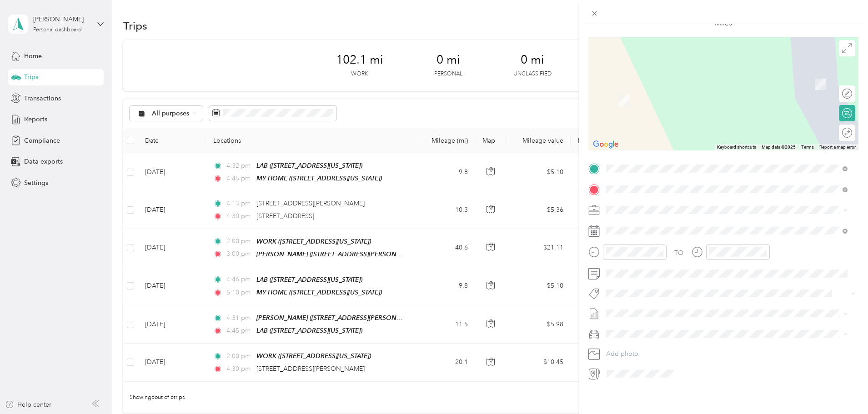
click at [641, 340] on span "MY PERSONAL VEHICLE" at bounding box center [645, 343] width 71 height 8
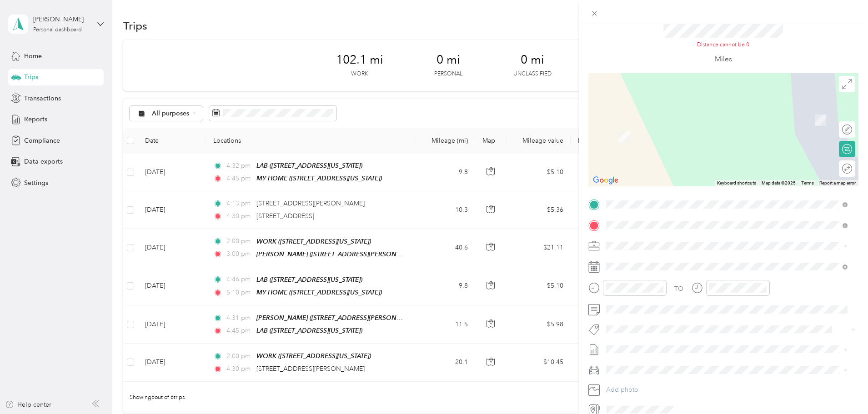
scroll to position [0, 0]
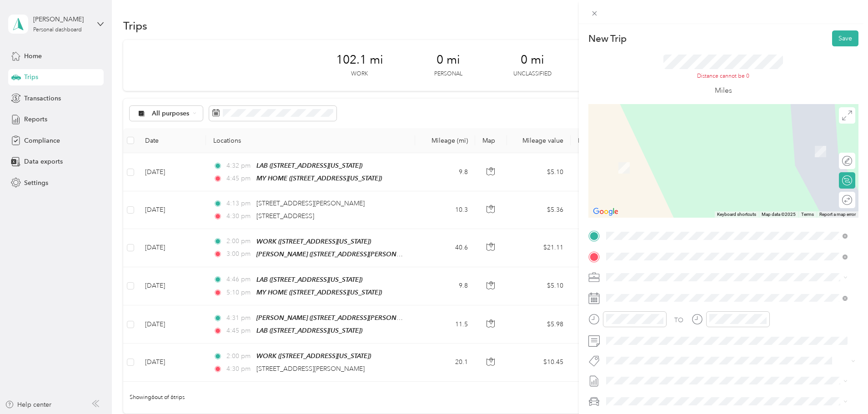
click at [36, 181] on div "New Trip Save This trip cannot be edited because it is either under review, app…" at bounding box center [434, 207] width 868 height 414
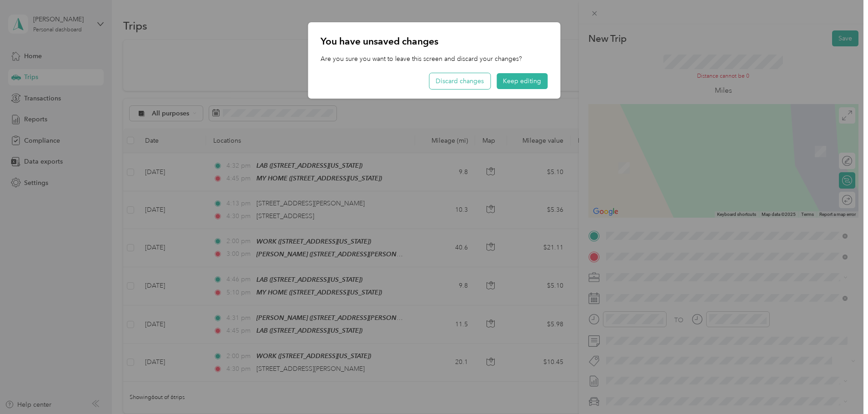
click at [465, 85] on button "Discard changes" at bounding box center [459, 81] width 61 height 16
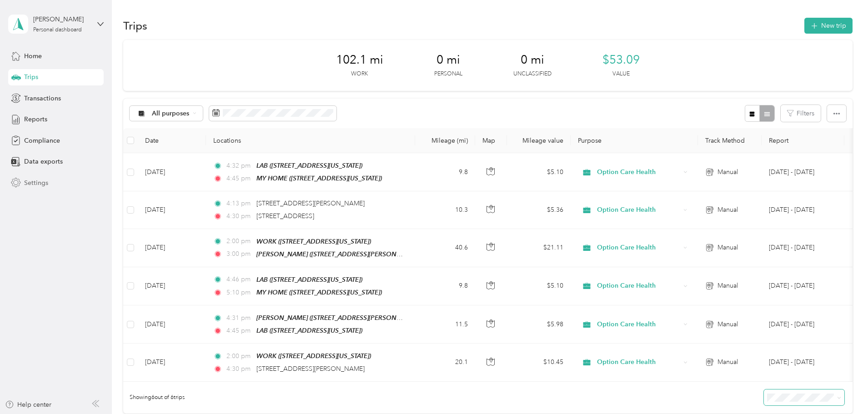
click at [34, 188] on div "Settings" at bounding box center [56, 183] width 96 height 16
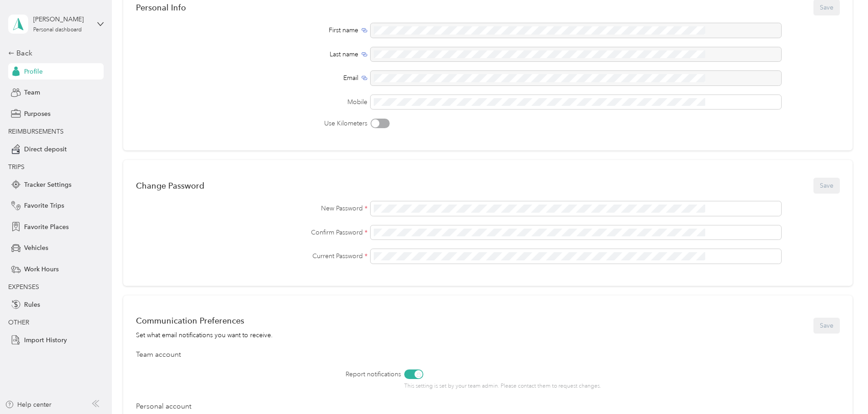
scroll to position [84, 0]
click at [56, 184] on span "Tracker Settings" at bounding box center [47, 185] width 47 height 10
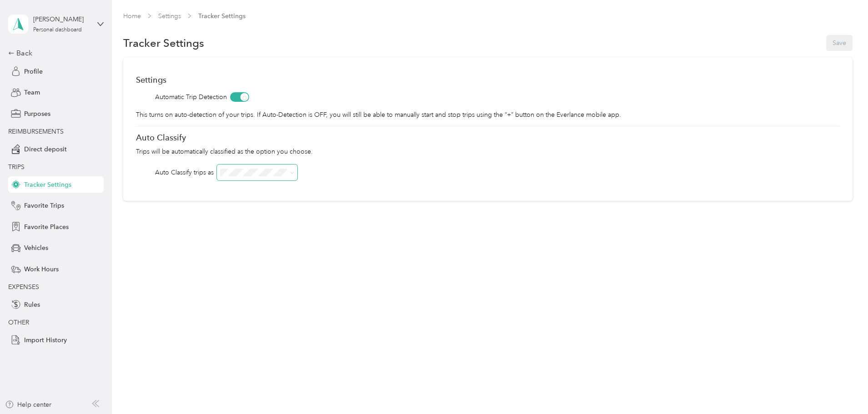
click at [294, 171] on icon at bounding box center [292, 173] width 4 height 4
click at [333, 189] on li "Option Care Health" at bounding box center [318, 188] width 81 height 16
click at [827, 45] on button "Save" at bounding box center [840, 43] width 26 height 16
click at [37, 113] on span "Purposes" at bounding box center [37, 114] width 26 height 10
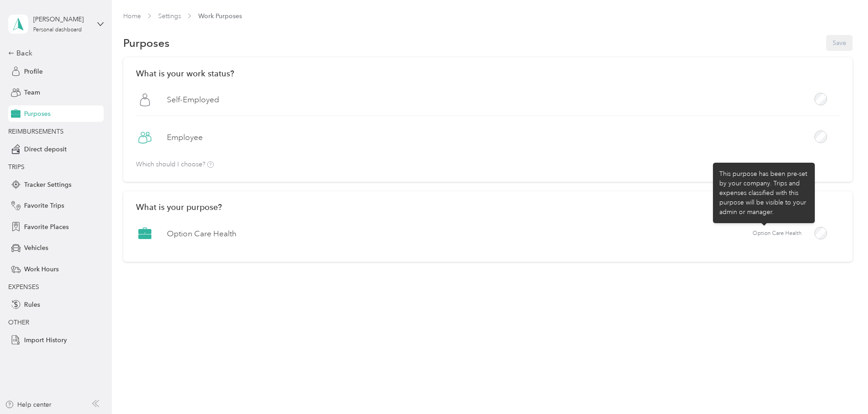
click at [815, 232] on div at bounding box center [821, 233] width 13 height 13
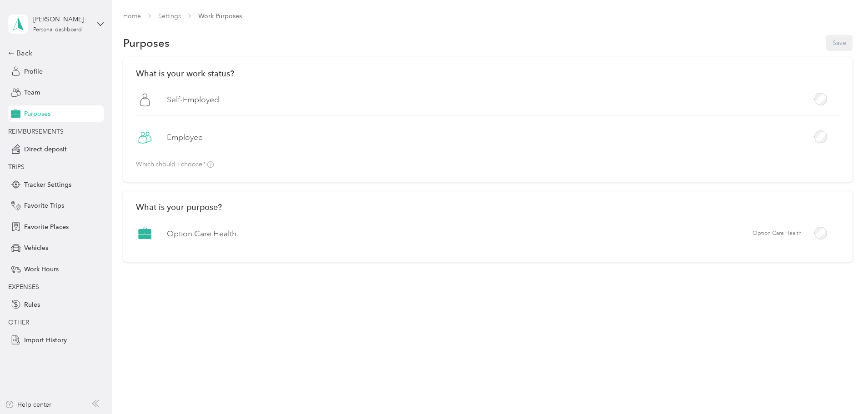
click at [555, 228] on div "Option Care Health Option Care Health" at bounding box center [488, 237] width 704 height 25
click at [753, 237] on span "Option Care Health" at bounding box center [777, 234] width 49 height 8
click at [291, 134] on div "Employee" at bounding box center [488, 141] width 704 height 25
click at [31, 70] on span "Profile" at bounding box center [33, 72] width 19 height 10
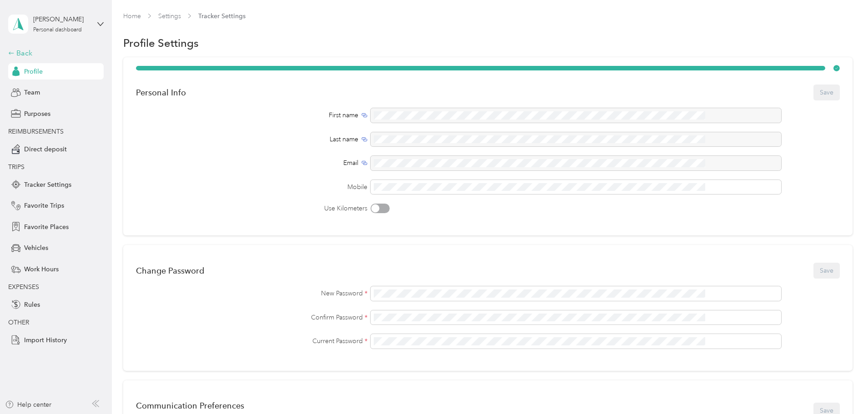
click at [24, 55] on div "Back" at bounding box center [53, 53] width 91 height 11
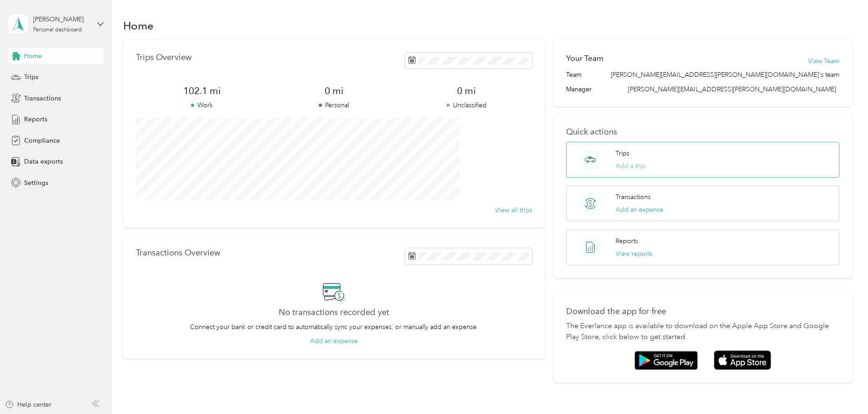
click at [616, 167] on button "Add a trip" at bounding box center [631, 166] width 30 height 10
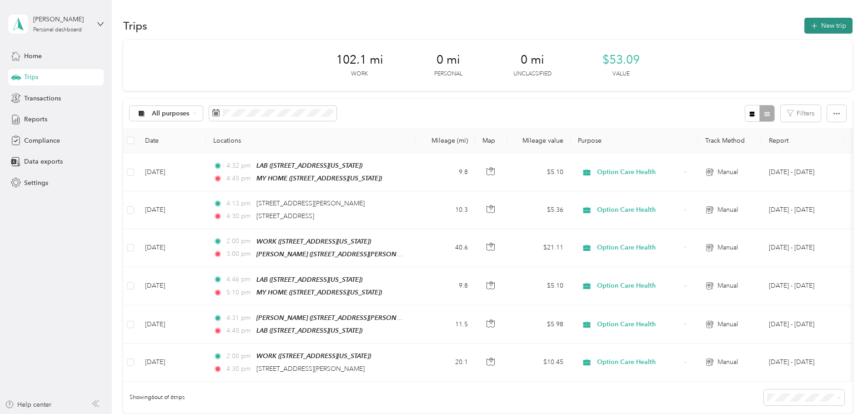
click at [805, 28] on button "New trip" at bounding box center [829, 26] width 48 height 16
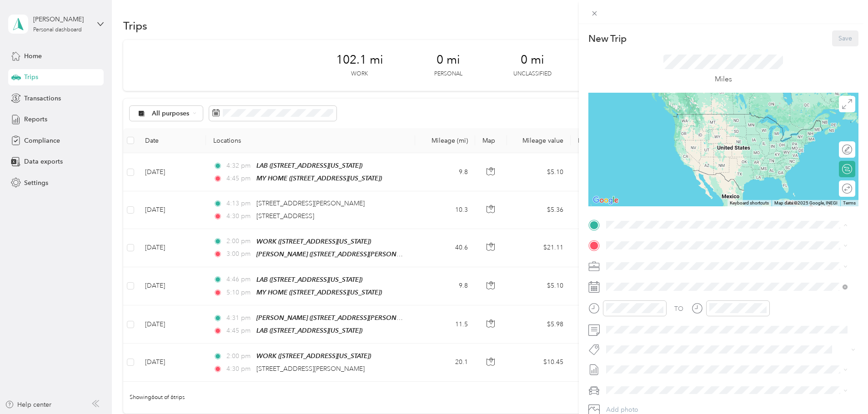
click at [635, 270] on span "[STREET_ADDRESS][US_STATE]" at bounding box center [668, 271] width 91 height 8
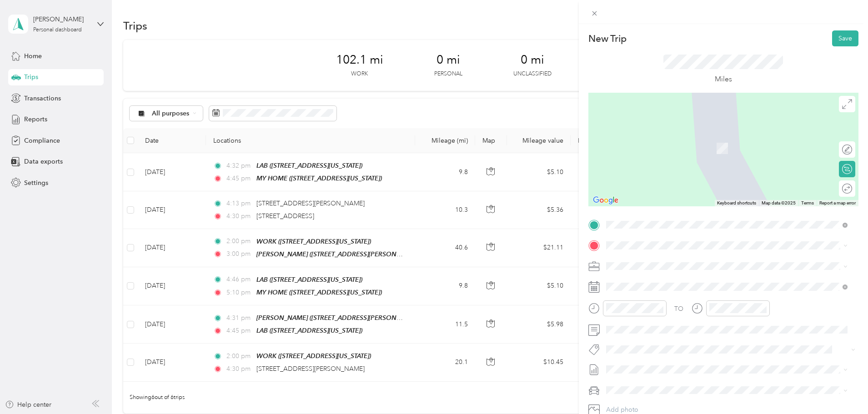
click at [627, 328] on li "[PERSON_NAME] [STREET_ADDRESS][PERSON_NAME][PERSON_NAME][US_STATE]" at bounding box center [727, 313] width 248 height 29
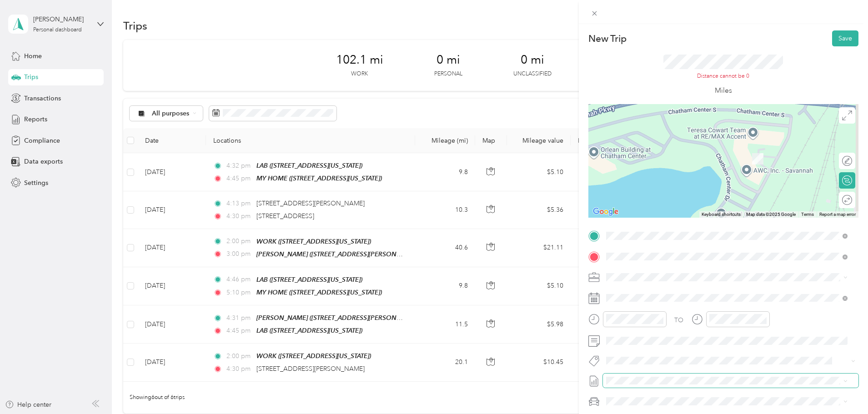
scroll to position [75, 0]
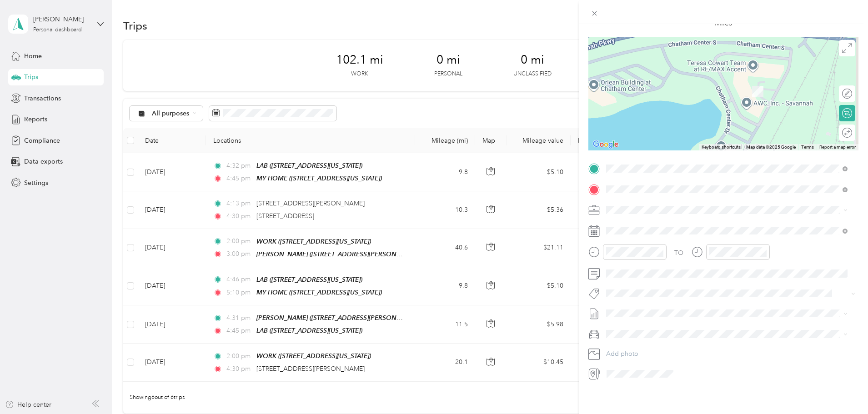
click at [594, 371] on icon at bounding box center [592, 375] width 5 height 8
click at [255, 114] on div "New Trip Save This trip cannot be edited because it is either under review, app…" at bounding box center [434, 207] width 868 height 414
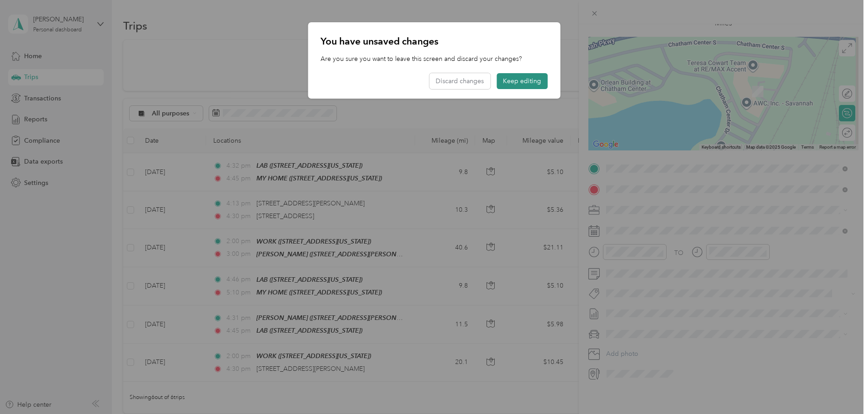
click at [519, 81] on button "Keep editing" at bounding box center [522, 81] width 51 height 16
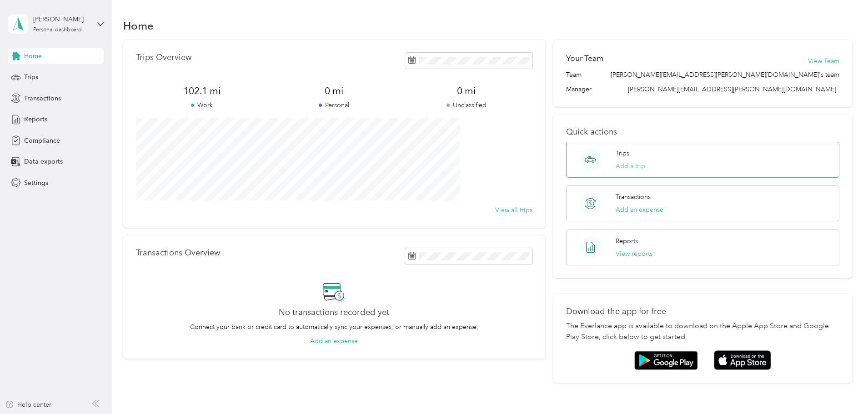
click at [618, 167] on button "Add a trip" at bounding box center [631, 166] width 30 height 10
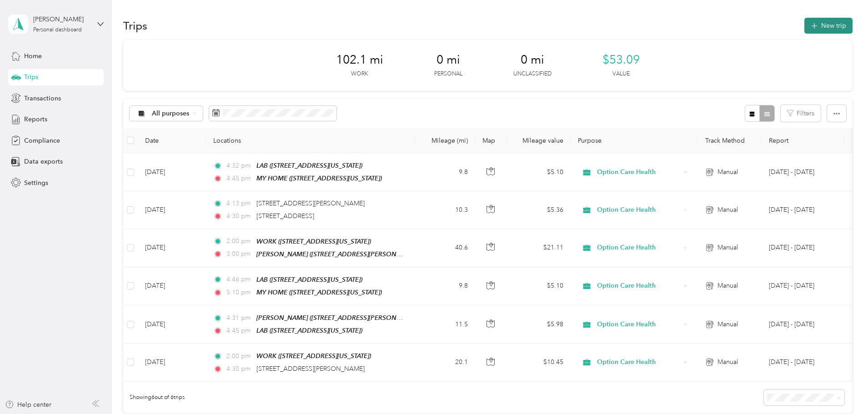
click at [805, 27] on button "New trip" at bounding box center [829, 26] width 48 height 16
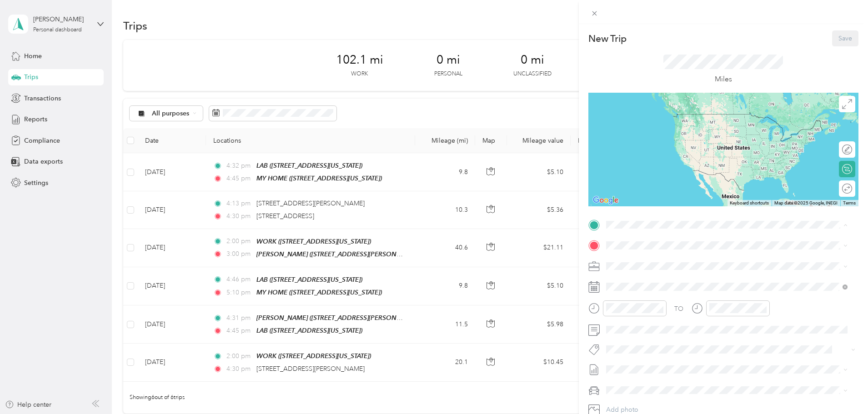
click at [631, 271] on span "[STREET_ADDRESS][US_STATE]" at bounding box center [668, 271] width 91 height 8
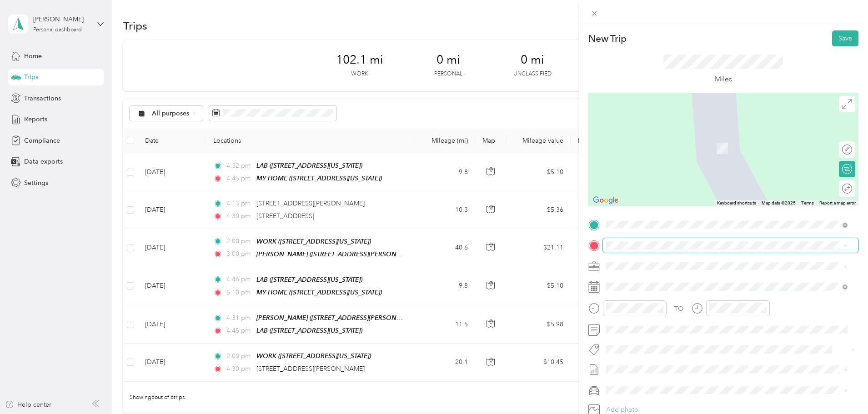
click at [604, 246] on span at bounding box center [731, 245] width 256 height 15
click at [645, 322] on div "[PERSON_NAME] [STREET_ADDRESS][PERSON_NAME][PERSON_NAME][US_STATE]" at bounding box center [693, 315] width 141 height 19
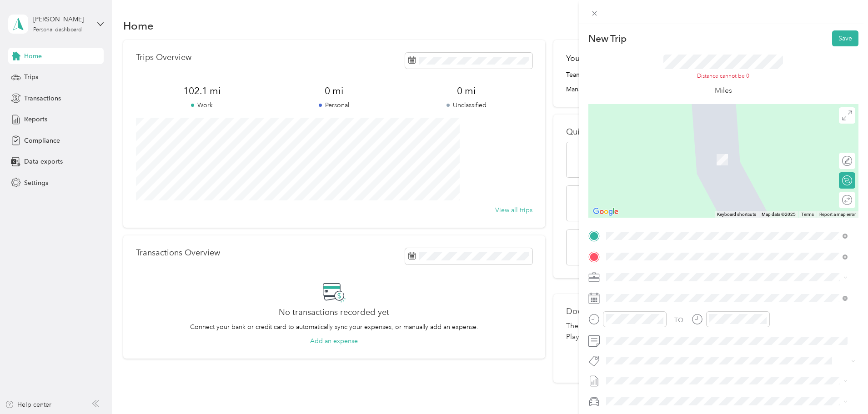
click at [26, 77] on div "New Trip Save This trip cannot be edited because it is either under review, app…" at bounding box center [434, 207] width 868 height 414
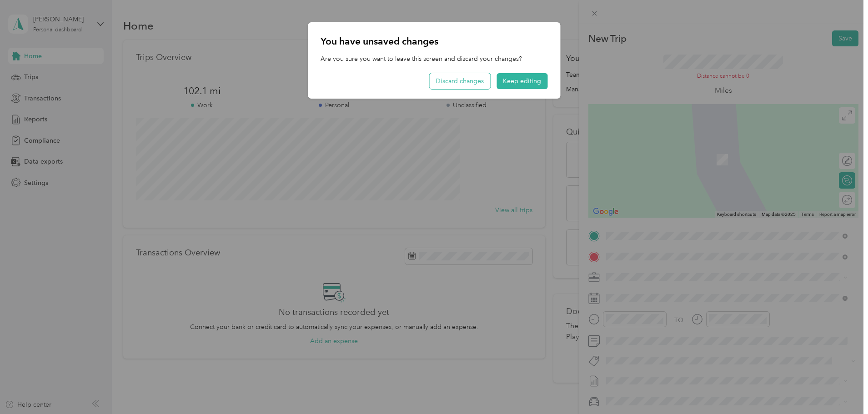
click at [463, 79] on button "Discard changes" at bounding box center [459, 81] width 61 height 16
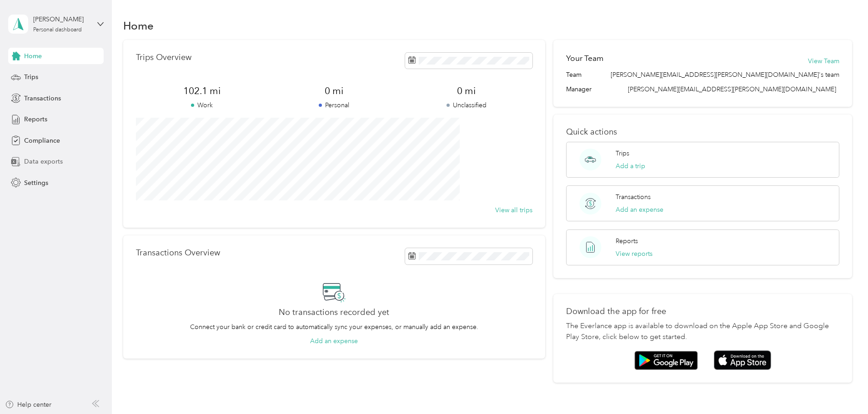
click at [45, 161] on span "Data exports" at bounding box center [43, 162] width 39 height 10
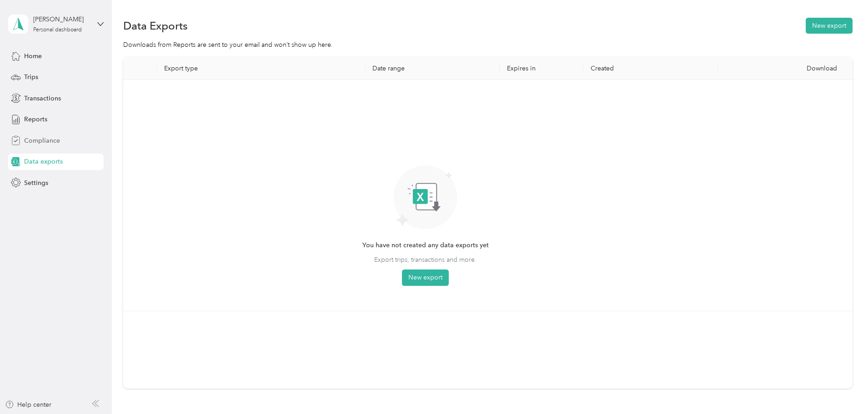
click at [38, 141] on span "Compliance" at bounding box center [42, 141] width 36 height 10
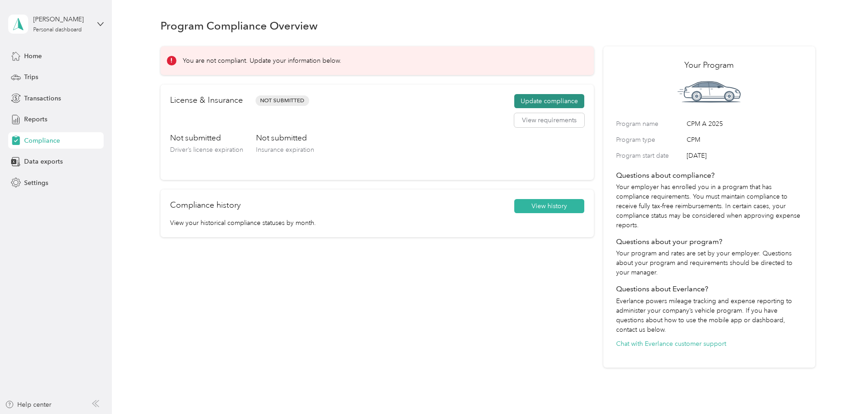
click at [546, 100] on button "Update compliance" at bounding box center [549, 101] width 70 height 15
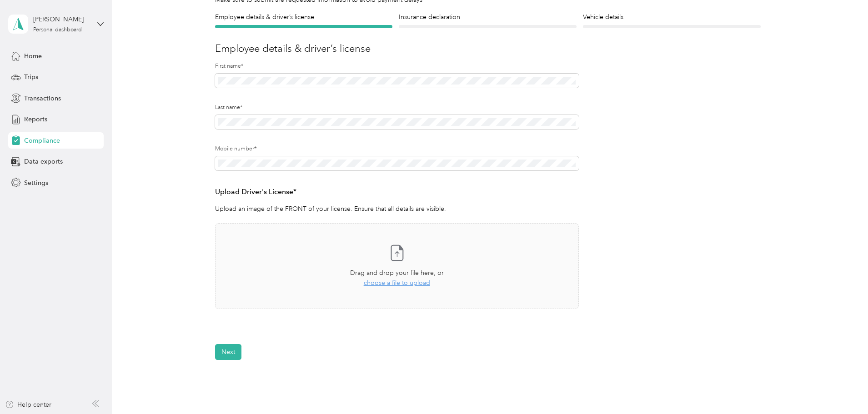
scroll to position [91, 0]
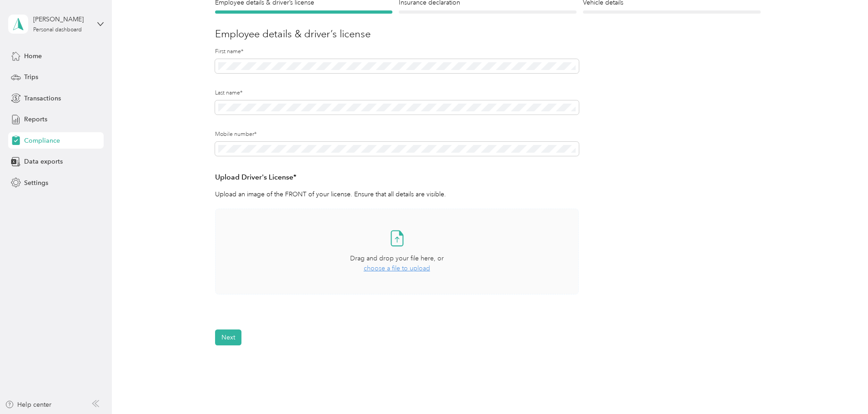
click at [393, 243] on icon at bounding box center [397, 238] width 18 height 18
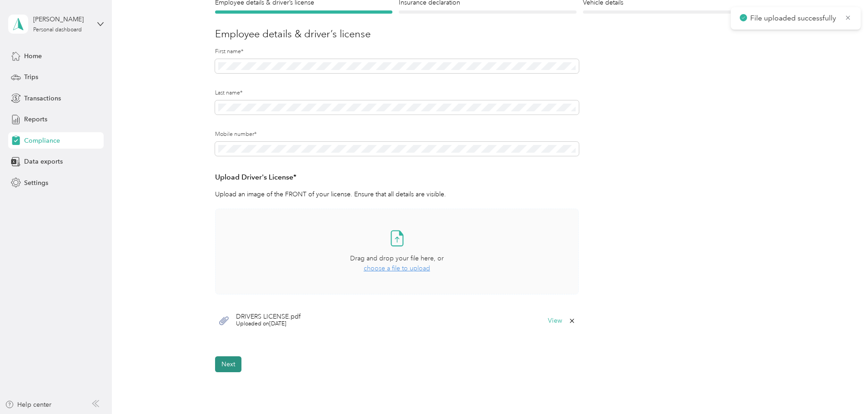
click at [232, 368] on button "Next" at bounding box center [228, 365] width 26 height 16
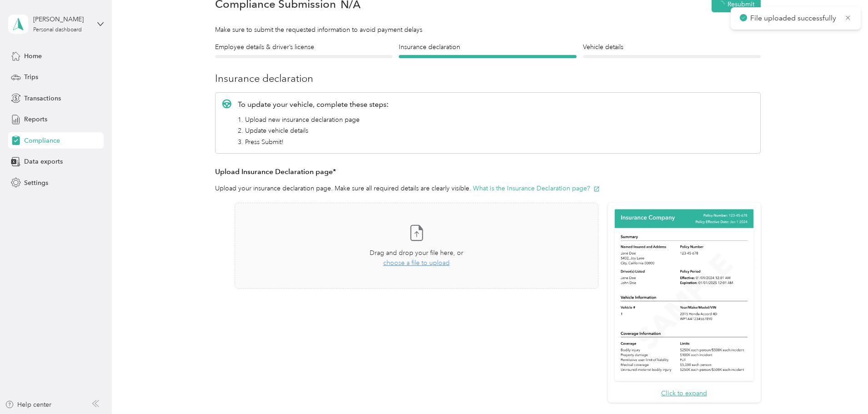
scroll to position [11, 0]
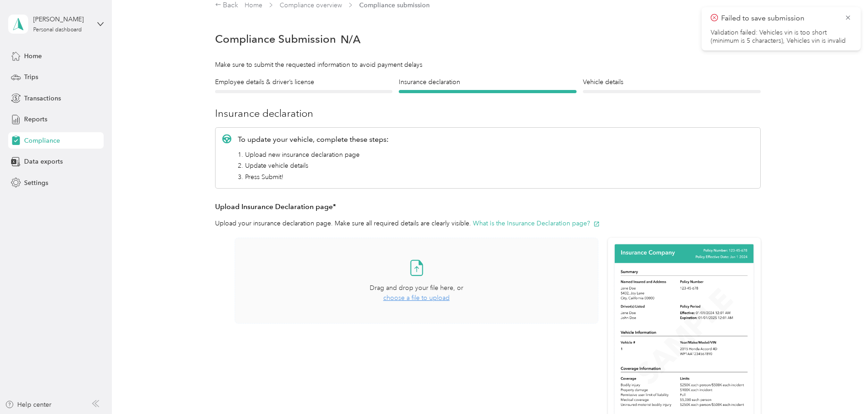
click at [418, 299] on span "choose a file to upload" at bounding box center [416, 298] width 66 height 8
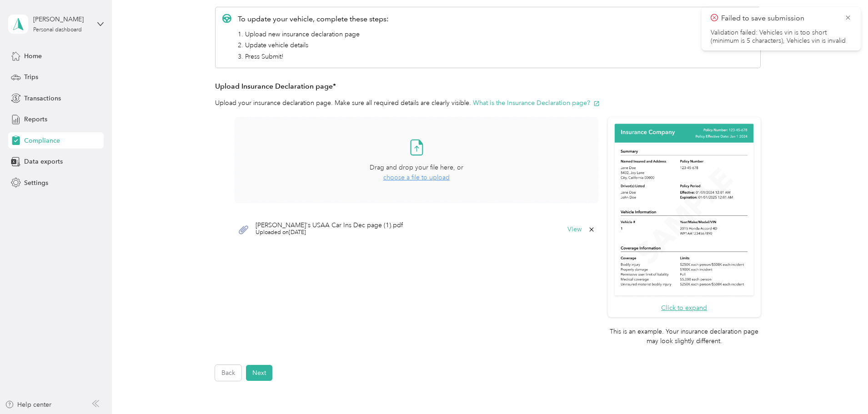
scroll to position [148, 0]
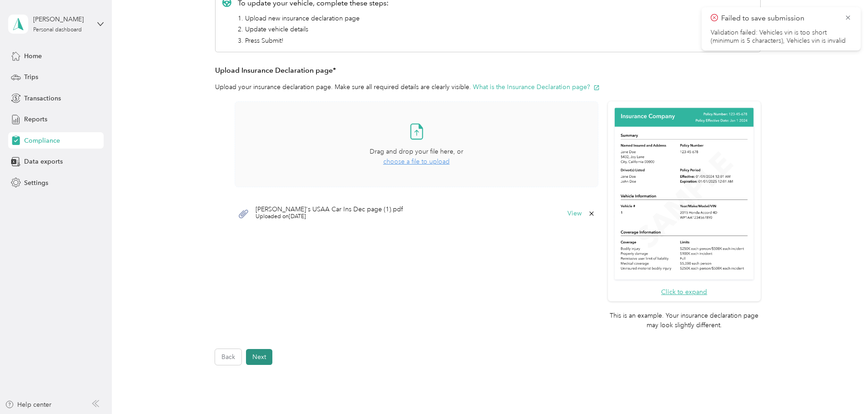
click at [257, 353] on button "Next" at bounding box center [259, 357] width 26 height 16
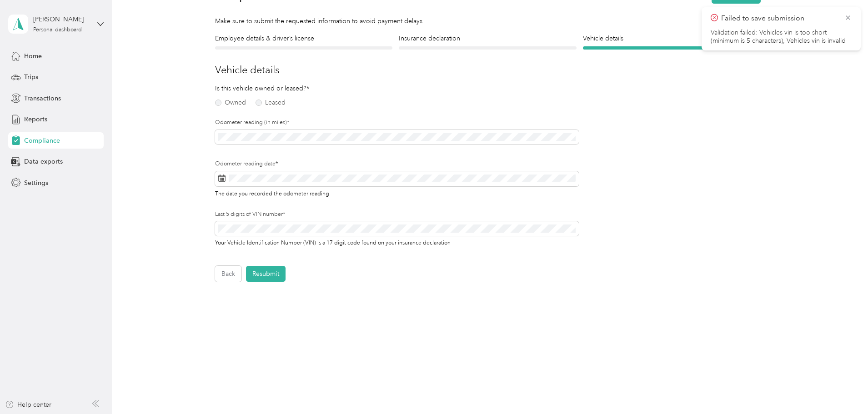
scroll to position [11, 0]
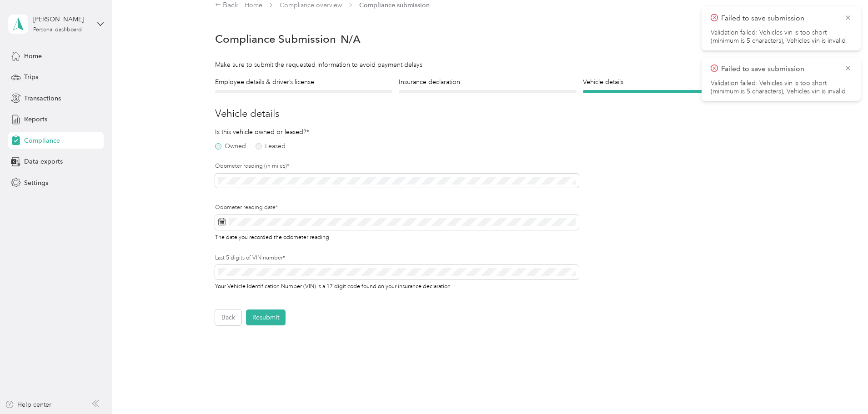
click at [215, 147] on label "Owned" at bounding box center [230, 146] width 31 height 6
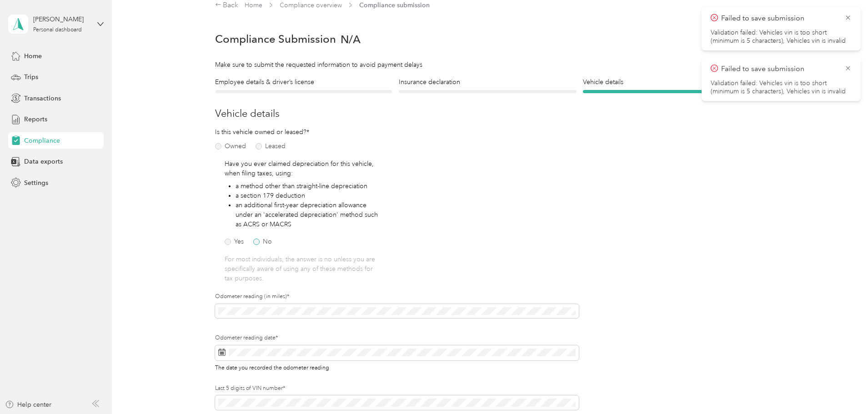
click at [254, 242] on label "No" at bounding box center [262, 242] width 19 height 6
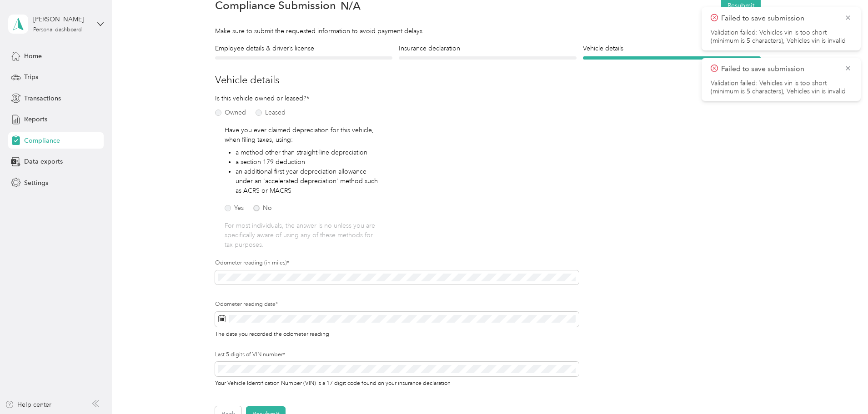
scroll to position [102, 0]
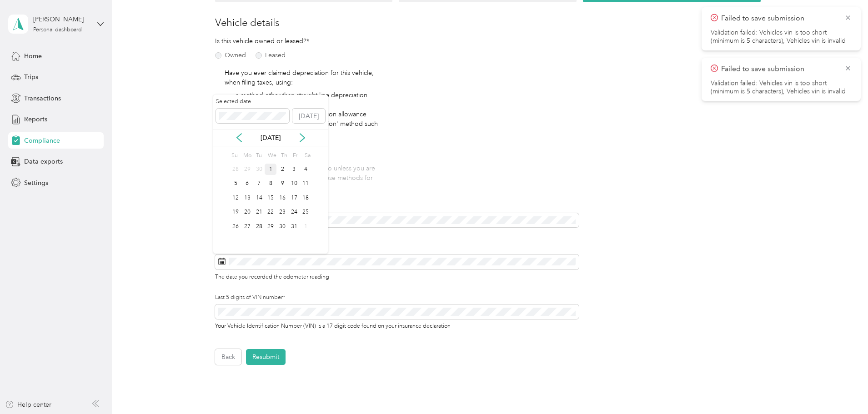
click at [268, 171] on div "1" at bounding box center [271, 169] width 12 height 11
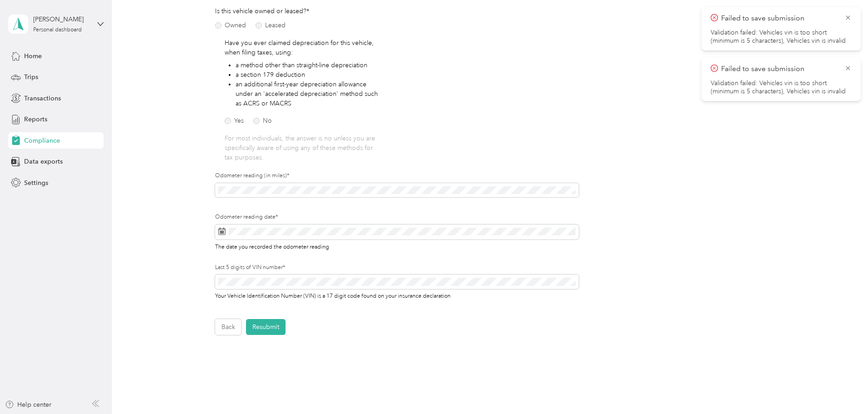
scroll to position [148, 0]
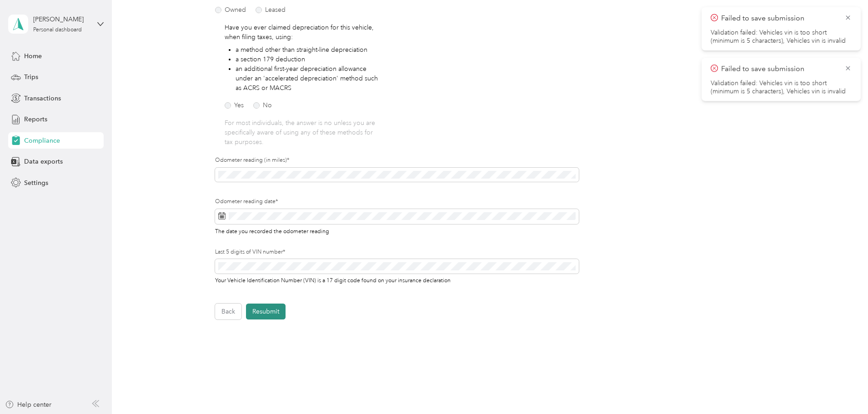
click at [274, 312] on button "Resubmit" at bounding box center [266, 312] width 40 height 16
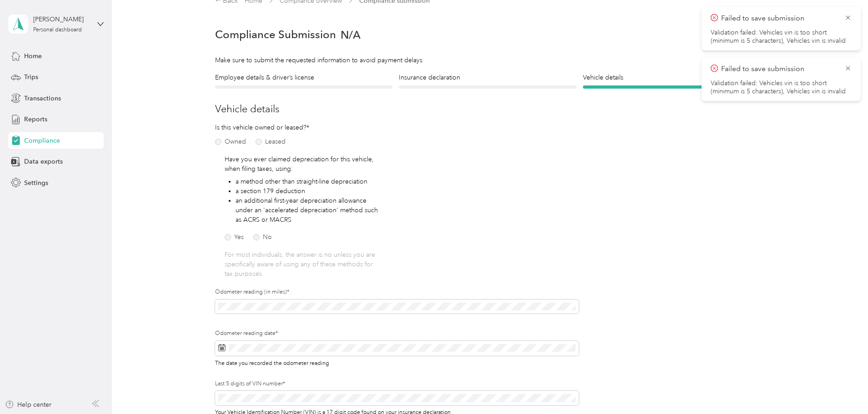
scroll to position [11, 0]
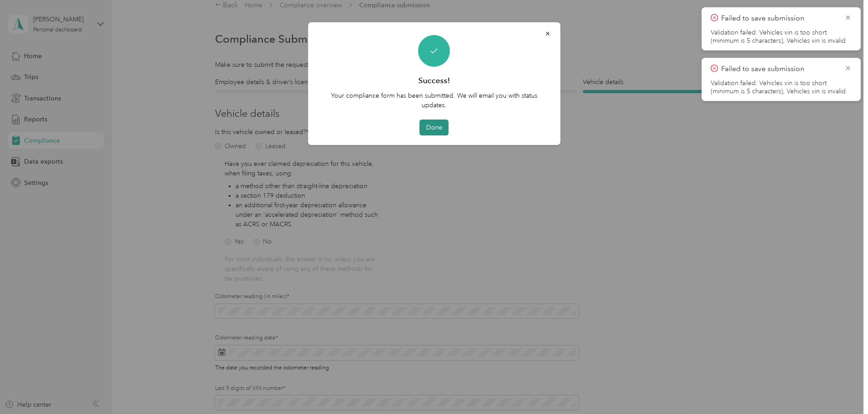
click at [435, 126] on button "Done" at bounding box center [434, 128] width 29 height 16
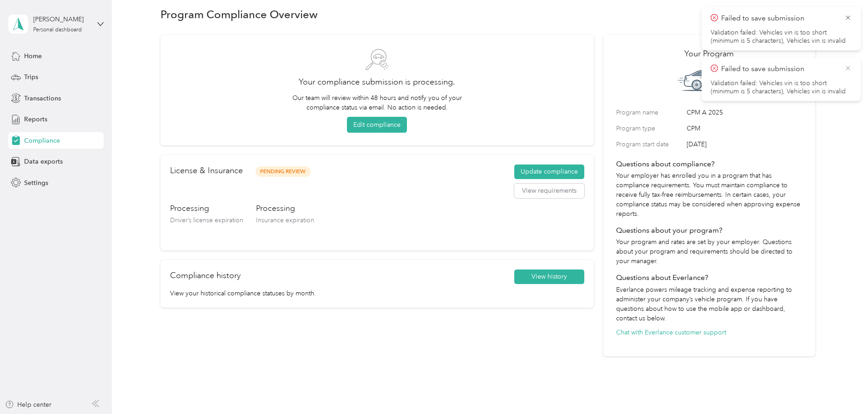
click at [845, 66] on icon at bounding box center [848, 68] width 7 height 8
click at [846, 18] on icon at bounding box center [848, 18] width 7 height 8
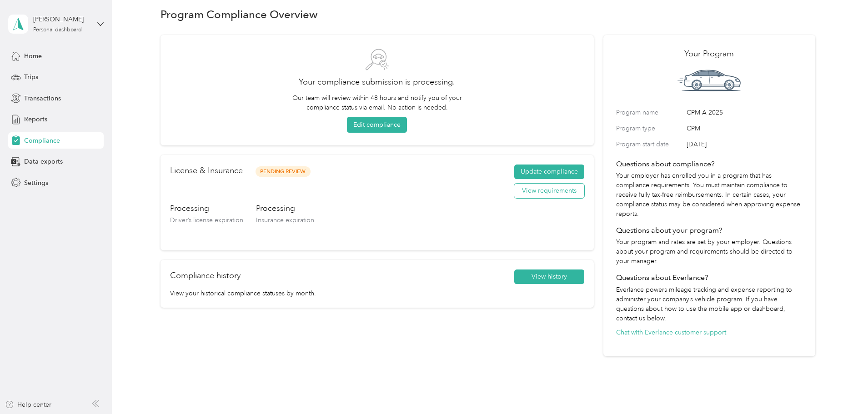
click at [530, 194] on button "View requirements" at bounding box center [549, 191] width 70 height 15
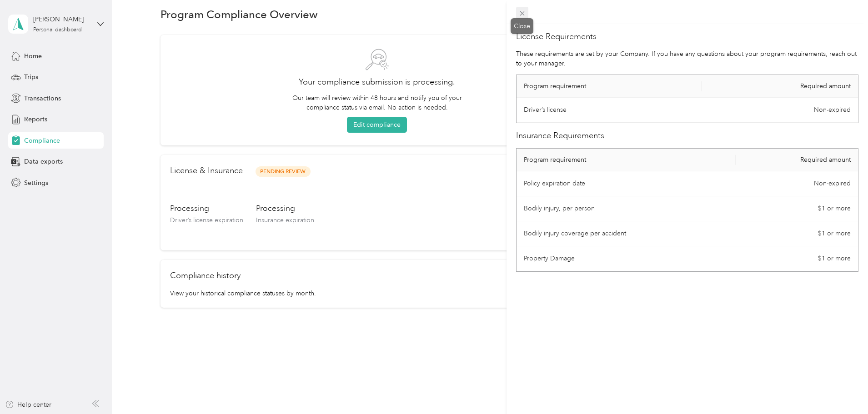
click at [520, 14] on icon at bounding box center [523, 14] width 8 height 8
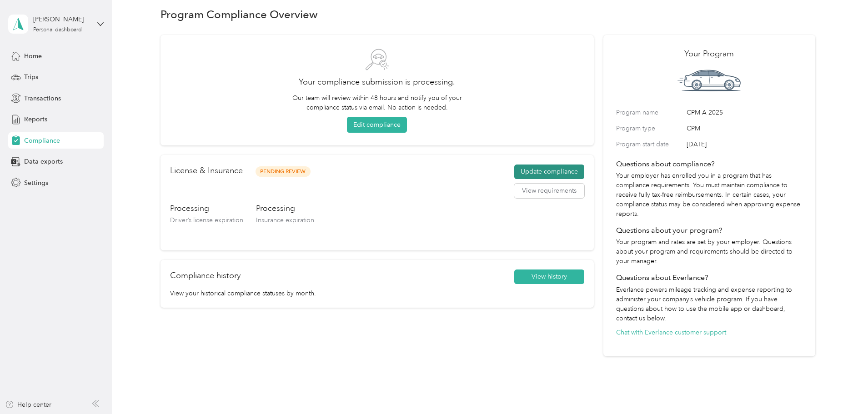
click at [523, 172] on button "Update compliance" at bounding box center [549, 172] width 70 height 15
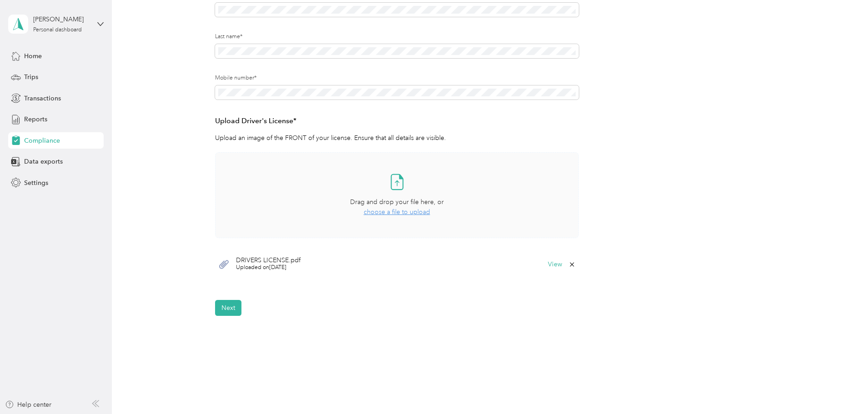
scroll to position [148, 0]
click at [226, 308] on button "Next" at bounding box center [228, 308] width 26 height 16
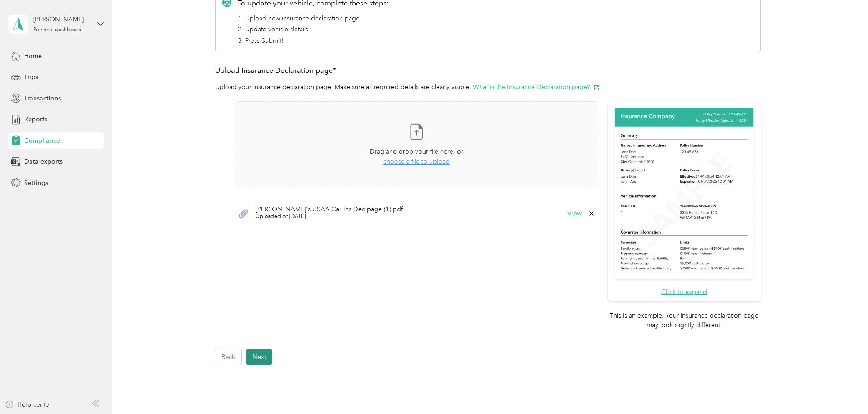
scroll to position [197, 0]
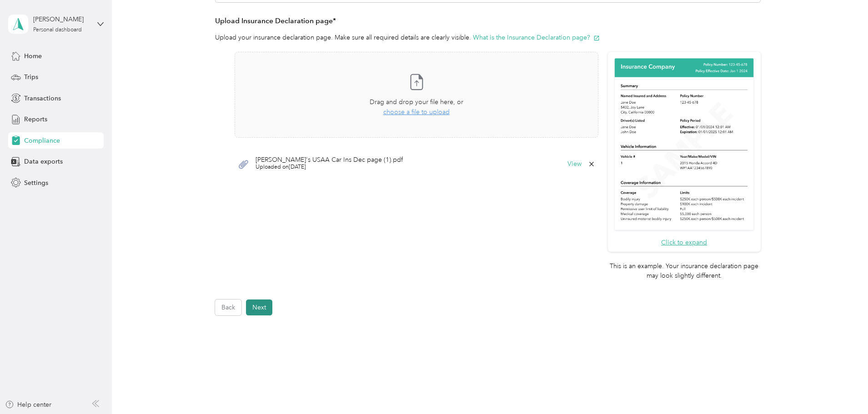
click at [256, 308] on button "Next" at bounding box center [259, 308] width 26 height 16
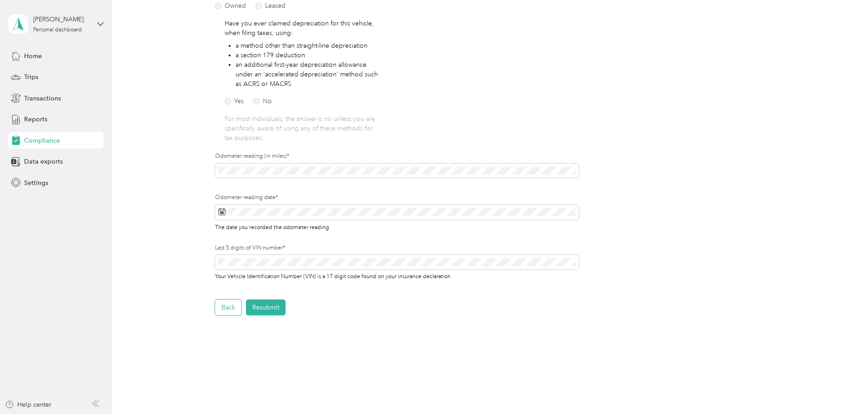
click at [223, 306] on button "Back" at bounding box center [228, 308] width 26 height 16
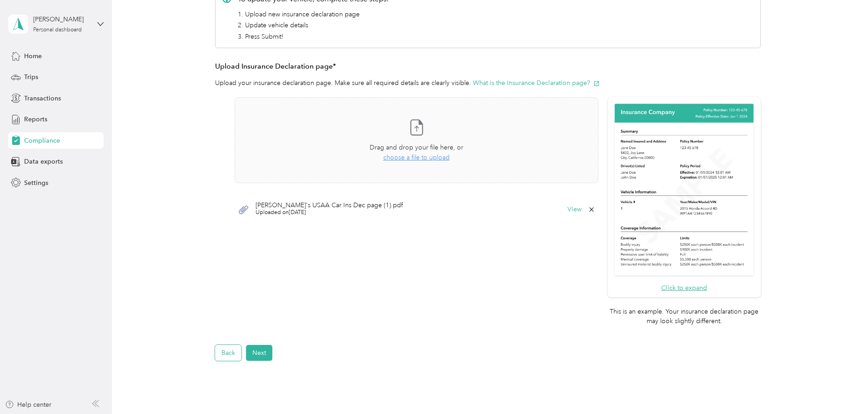
scroll to position [197, 0]
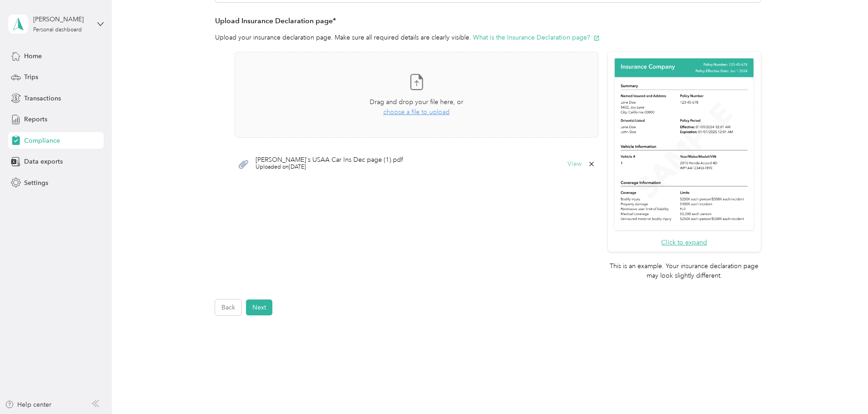
click at [575, 166] on button "View" at bounding box center [575, 164] width 14 height 6
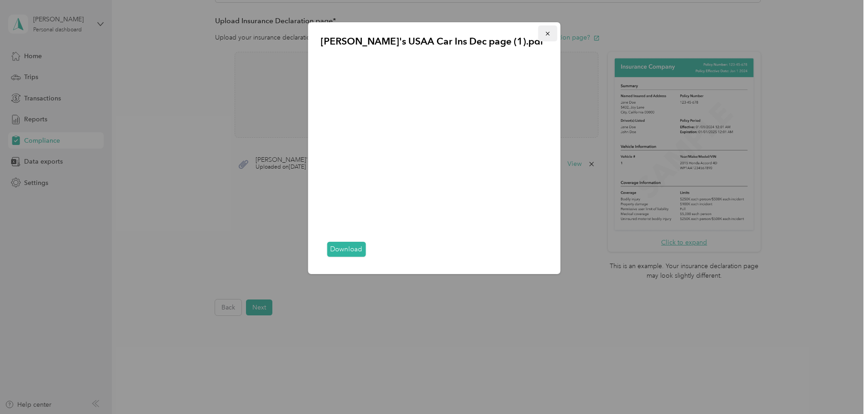
click at [547, 35] on icon "button" at bounding box center [547, 33] width 6 height 6
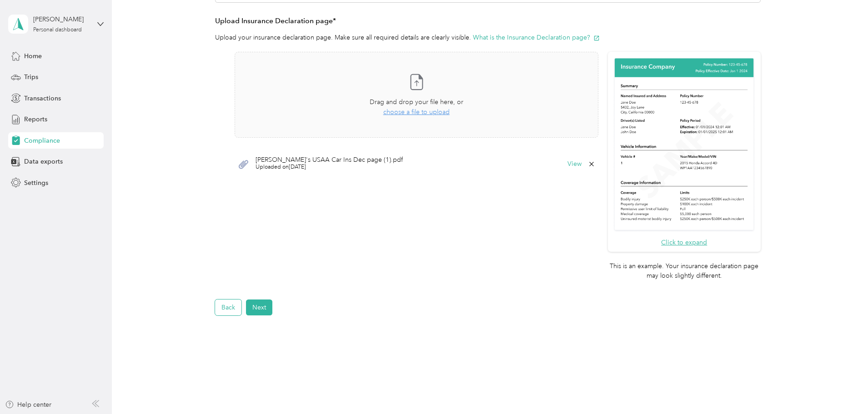
click at [225, 312] on button "Back" at bounding box center [228, 308] width 26 height 16
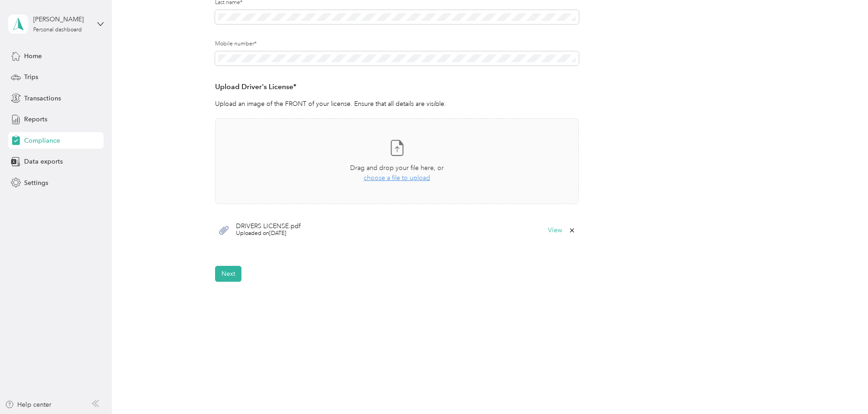
scroll to position [148, 0]
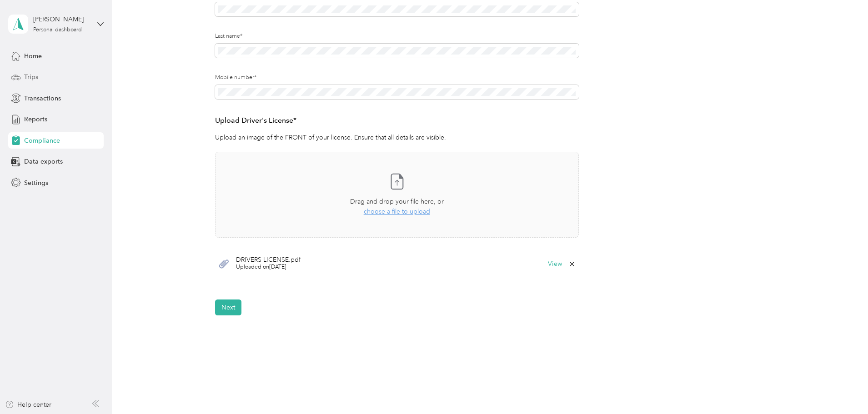
click at [24, 75] on span "Trips" at bounding box center [31, 77] width 14 height 10
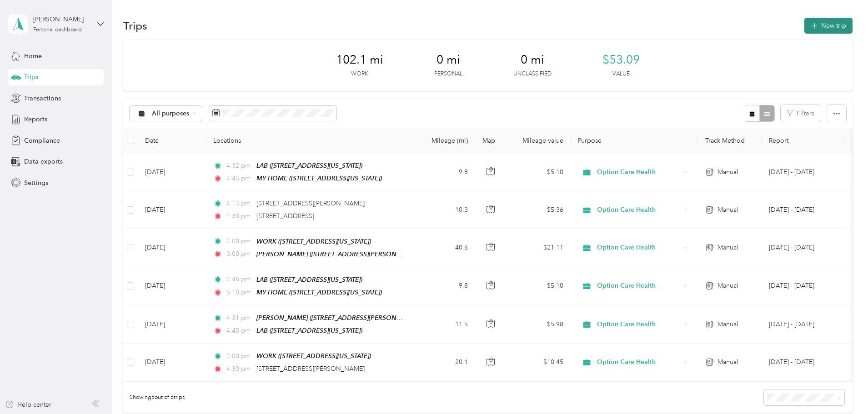
click at [805, 25] on button "New trip" at bounding box center [829, 26] width 48 height 16
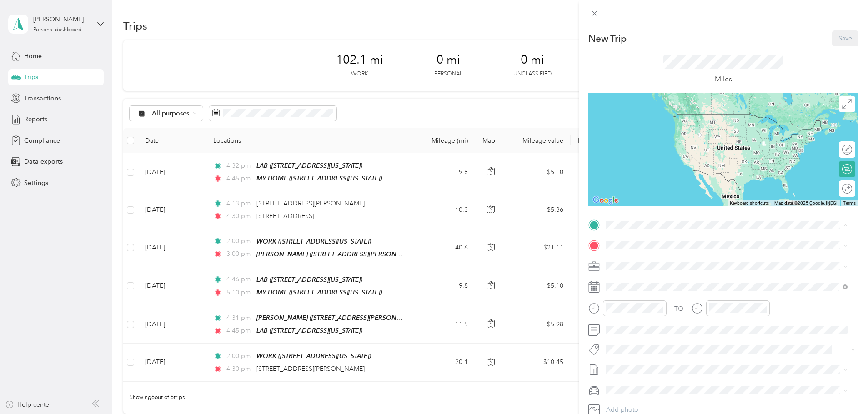
click at [641, 267] on span "[STREET_ADDRESS][US_STATE]" at bounding box center [668, 271] width 91 height 8
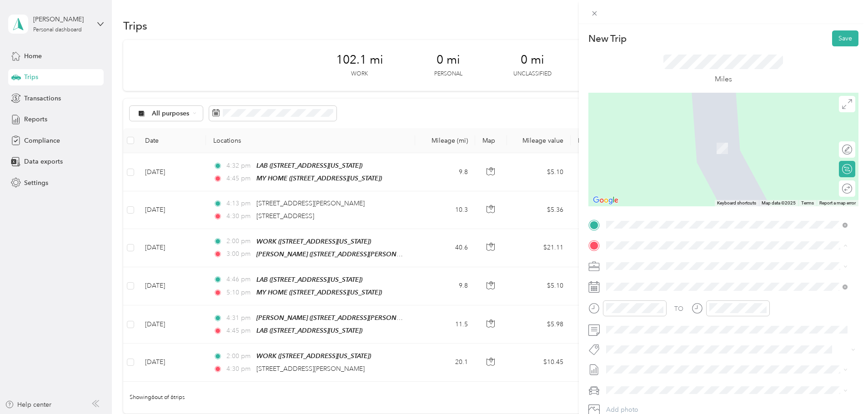
click at [640, 324] on div "[PERSON_NAME] [STREET_ADDRESS][PERSON_NAME][PERSON_NAME][US_STATE]" at bounding box center [693, 315] width 141 height 19
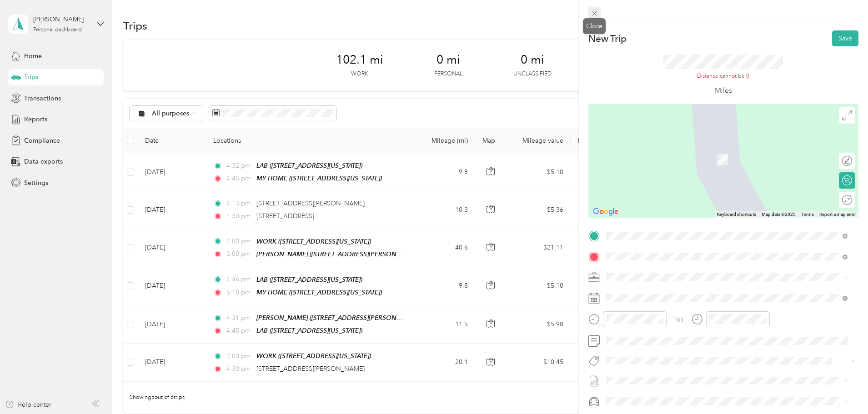
click at [592, 12] on icon at bounding box center [595, 14] width 8 height 8
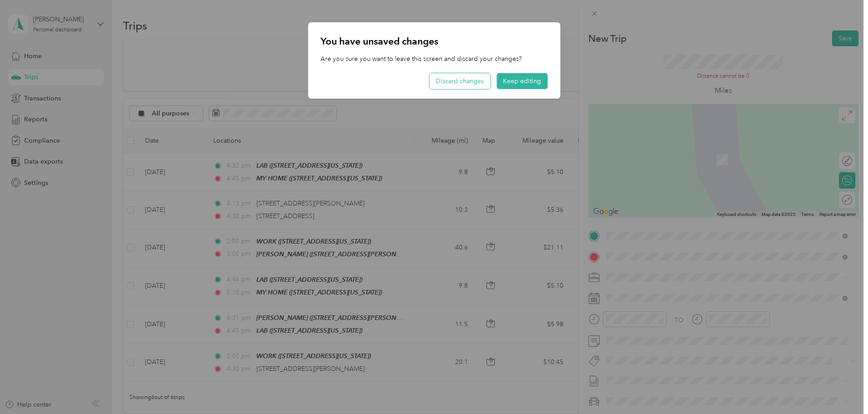
click at [449, 83] on button "Discard changes" at bounding box center [459, 81] width 61 height 16
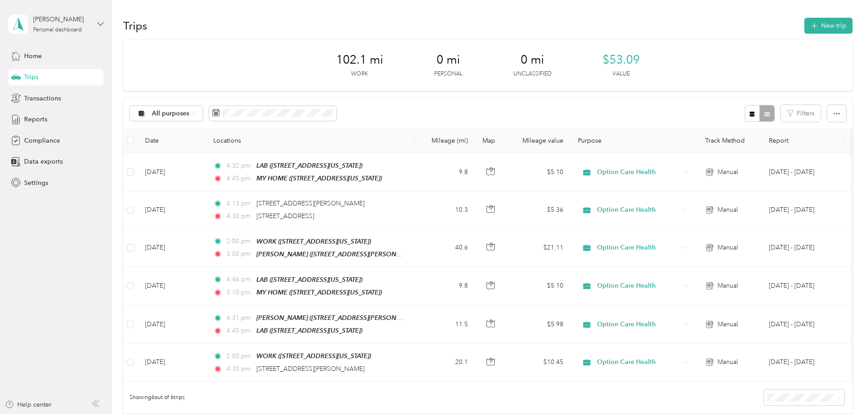
click at [98, 24] on icon at bounding box center [100, 24] width 6 height 6
click at [40, 77] on div "Log out" at bounding box center [33, 75] width 35 height 10
